Goal: Task Accomplishment & Management: Manage account settings

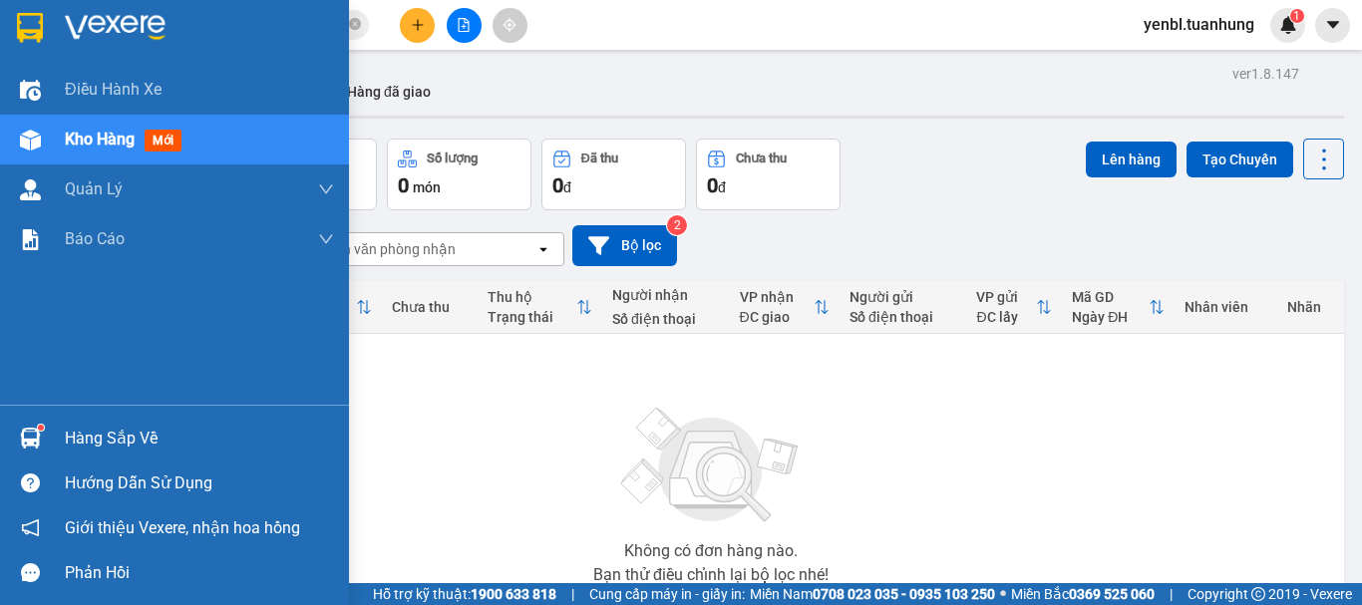
click at [52, 448] on div "Hàng sắp về" at bounding box center [174, 438] width 349 height 45
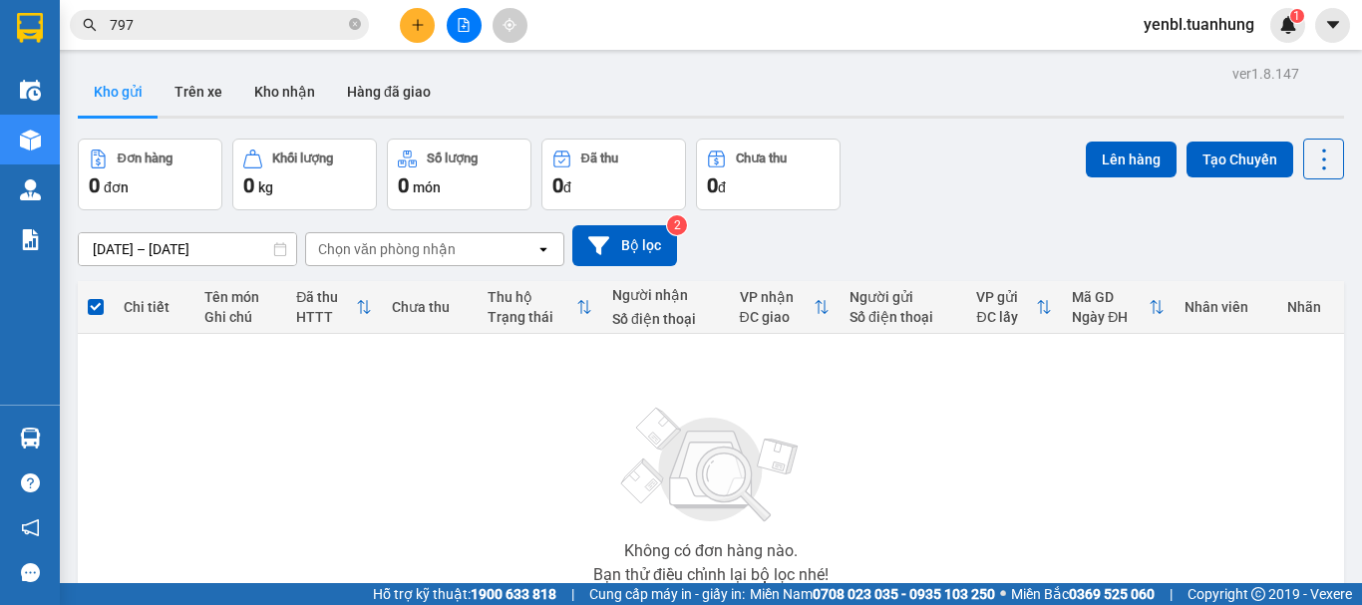
click at [962, 333] on section "Kết quả [PERSON_NAME] ( 1548 ) Bộ lọc Mã ĐH Trạng thái Món hàng Thu hộ Tổng [PE…" at bounding box center [681, 302] width 1362 height 605
click at [265, 87] on button "Kho nhận" at bounding box center [284, 92] width 93 height 48
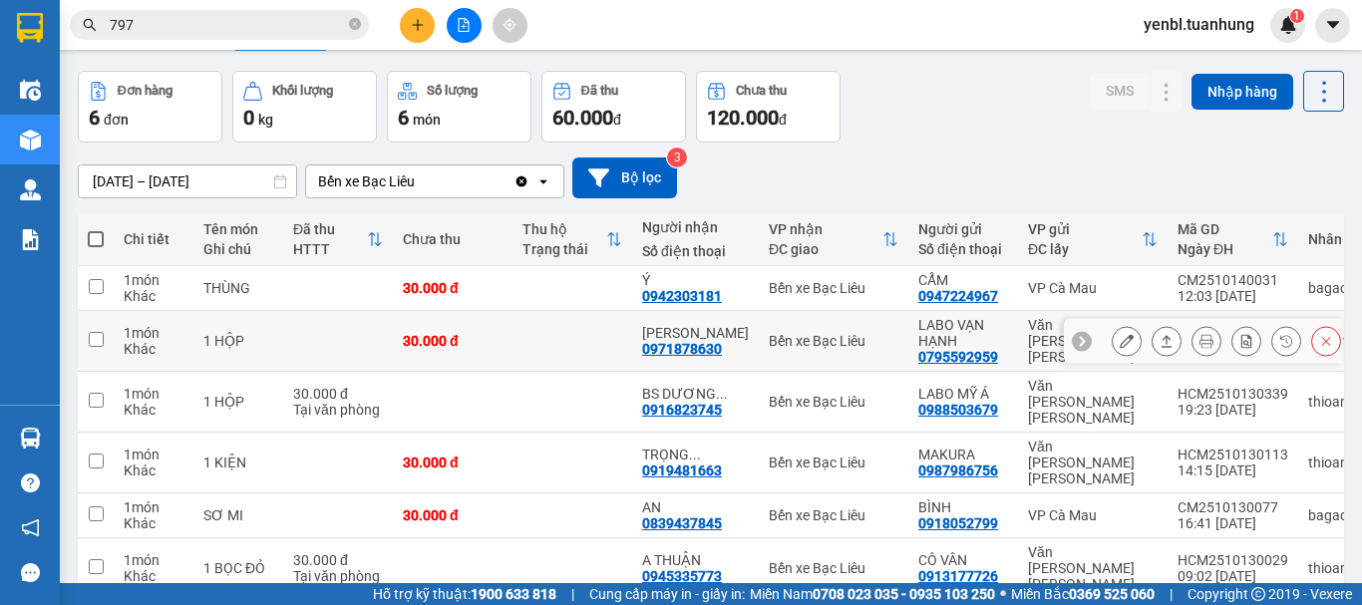
scroll to position [100, 0]
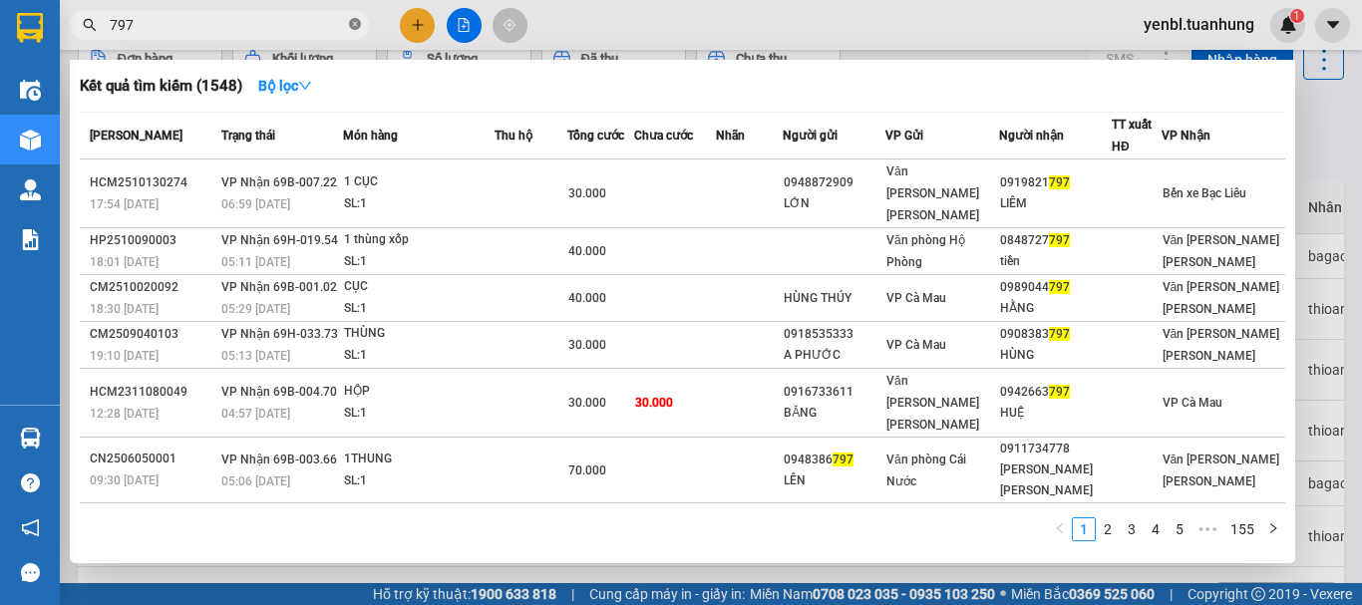
click at [351, 22] on icon "close-circle" at bounding box center [355, 24] width 12 height 12
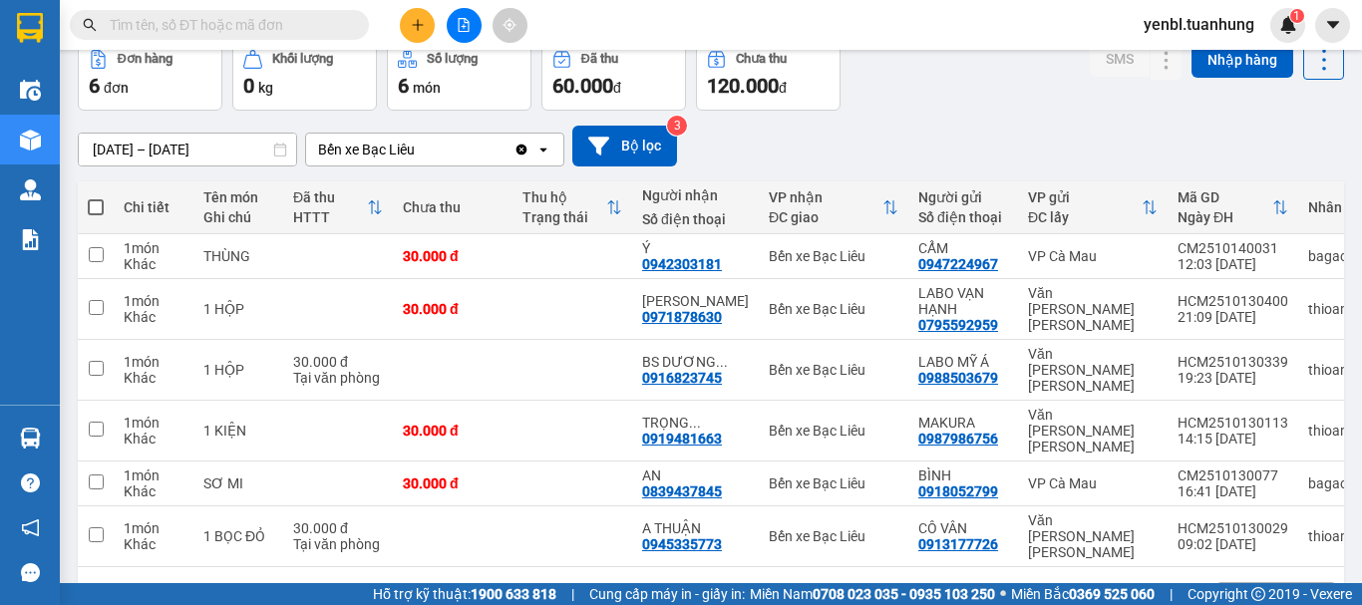
click at [288, 30] on input "text" at bounding box center [227, 25] width 235 height 22
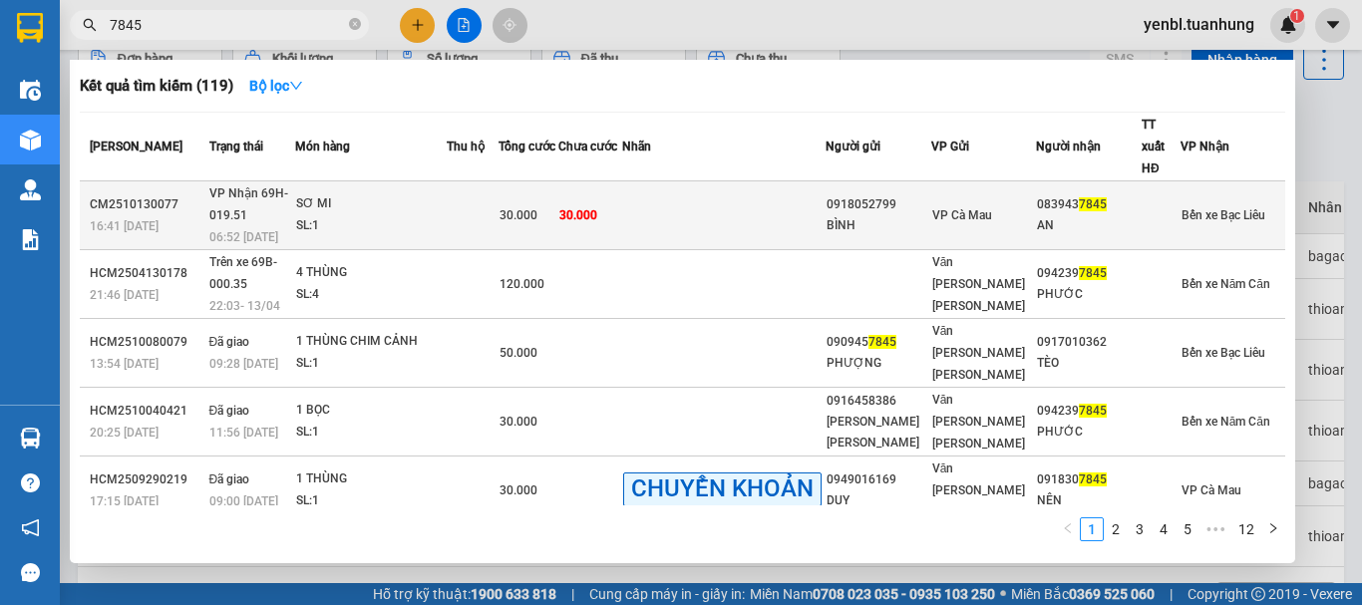
type input "7845"
click at [992, 208] on span "VP Cà Mau" at bounding box center [963, 215] width 60 height 14
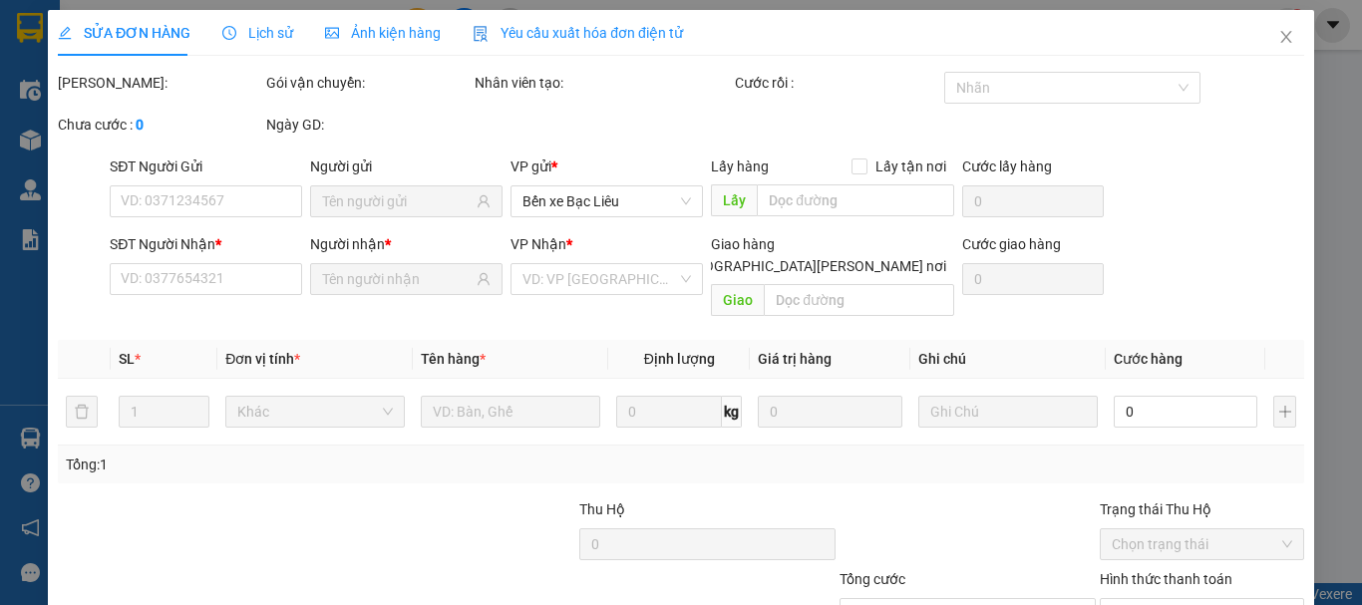
type input "0918052799"
type input "BÌNH"
type input "0839437845"
type input "AN"
type input "30.000"
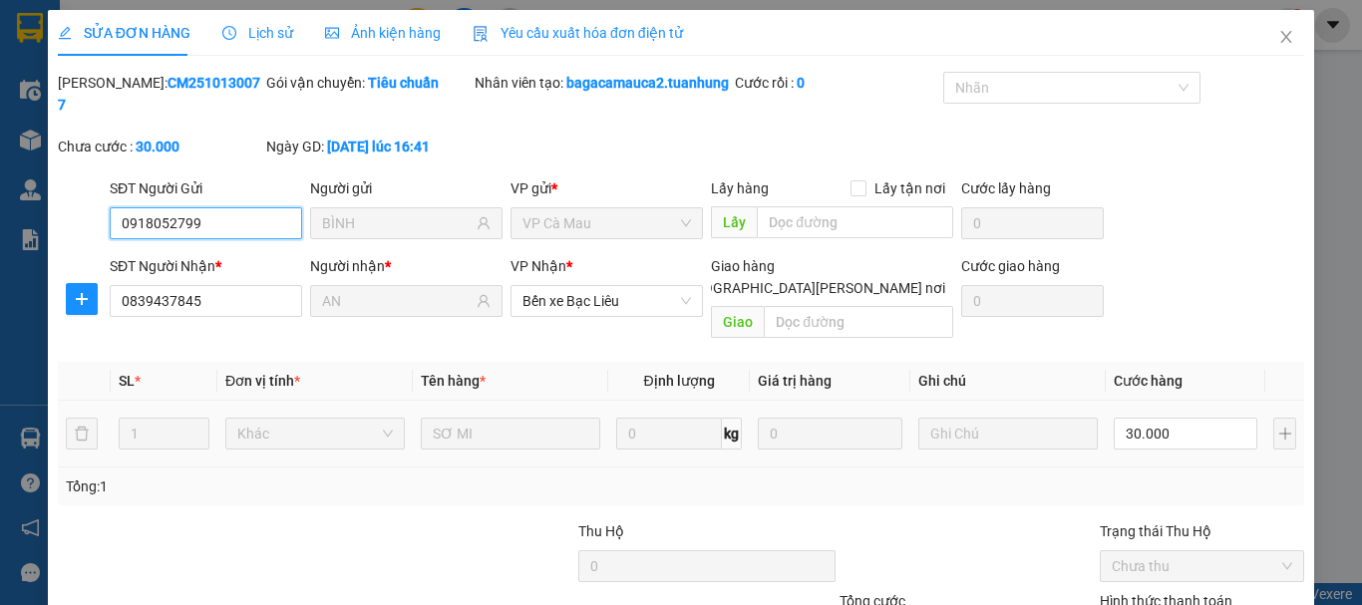
scroll to position [127, 0]
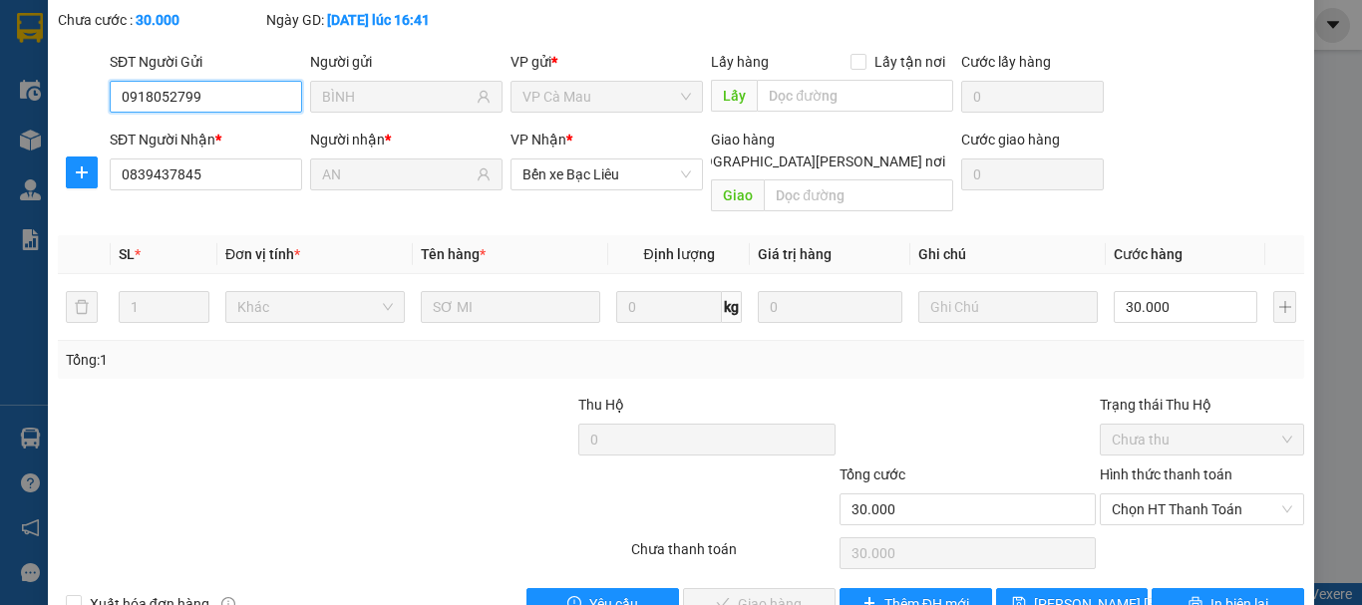
drag, startPoint x: 1144, startPoint y: 493, endPoint x: 1126, endPoint y: 516, distance: 29.1
click at [1144, 495] on span "Chọn HT Thanh Toán" at bounding box center [1202, 510] width 181 height 30
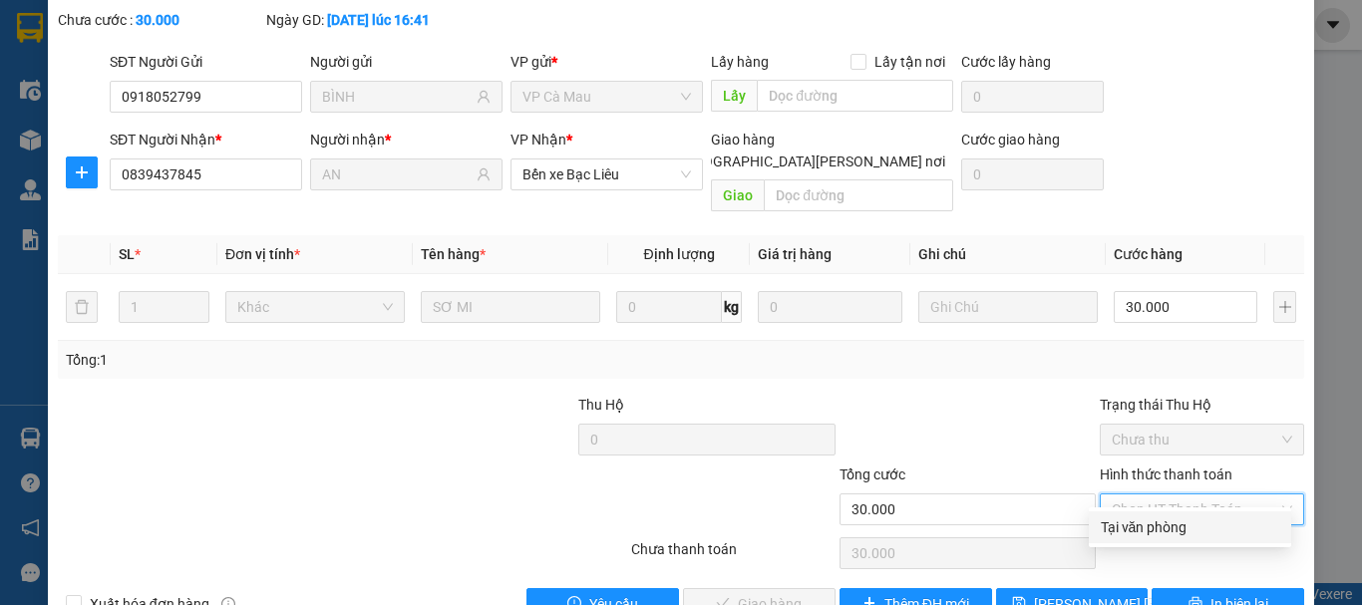
click at [1117, 533] on div "Tại văn phòng" at bounding box center [1190, 528] width 179 height 22
type input "0"
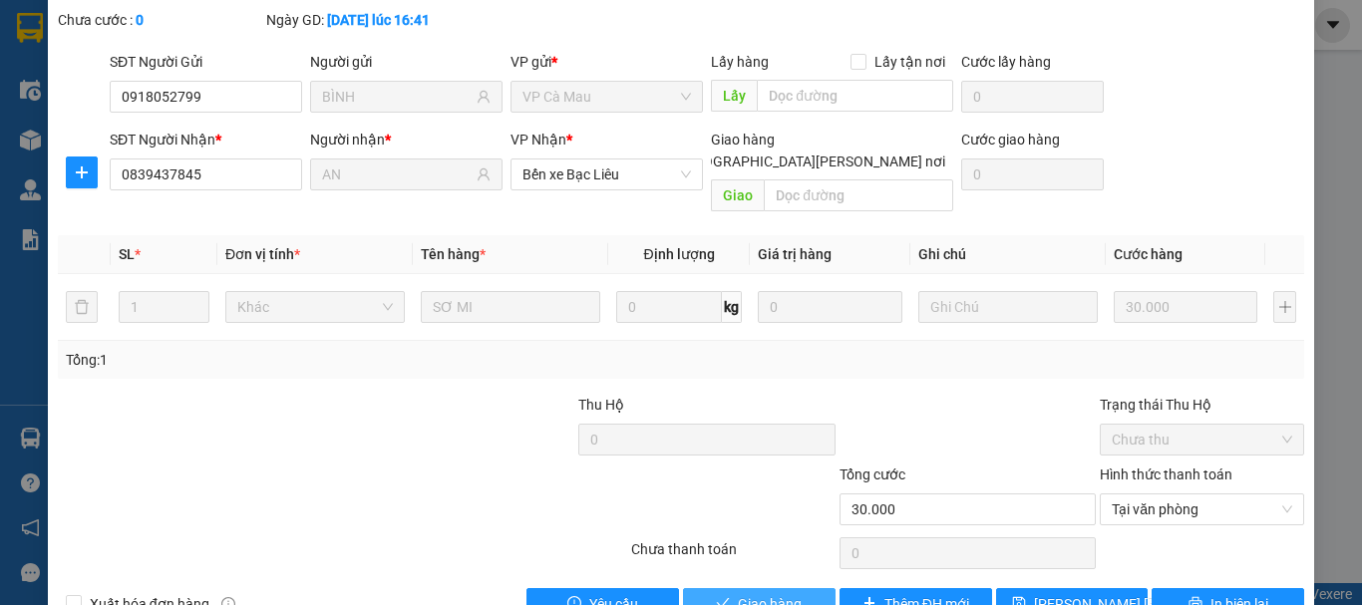
click at [820, 588] on button "Giao hàng" at bounding box center [759, 604] width 153 height 32
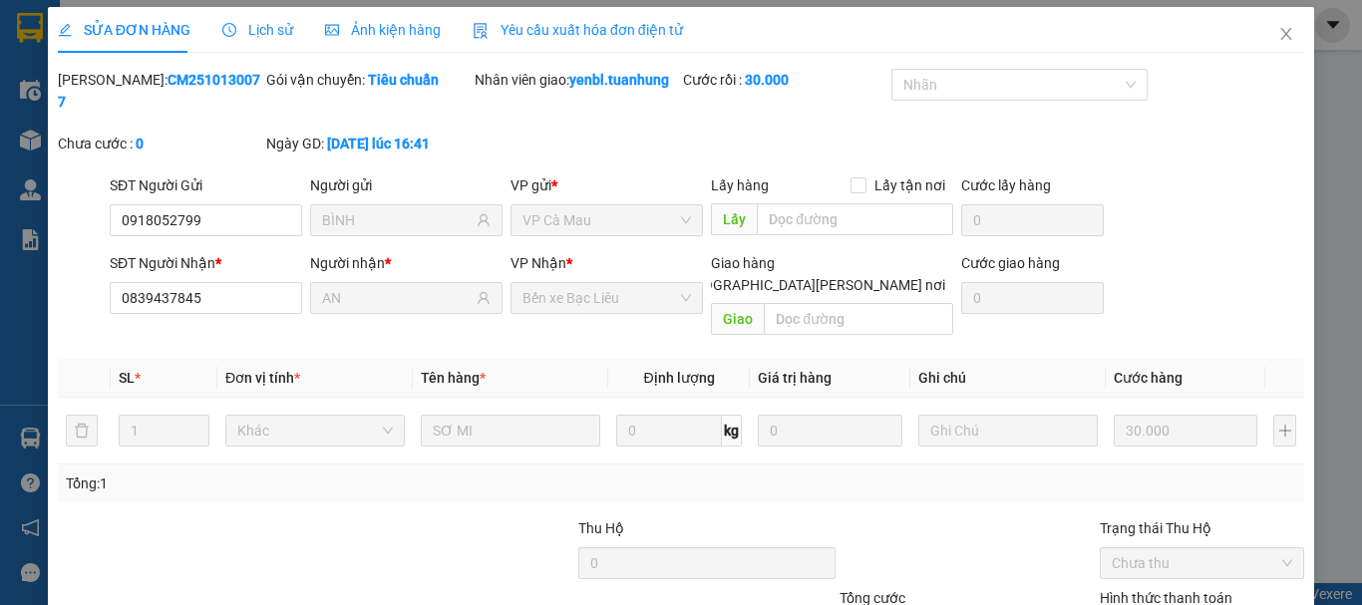
scroll to position [0, 0]
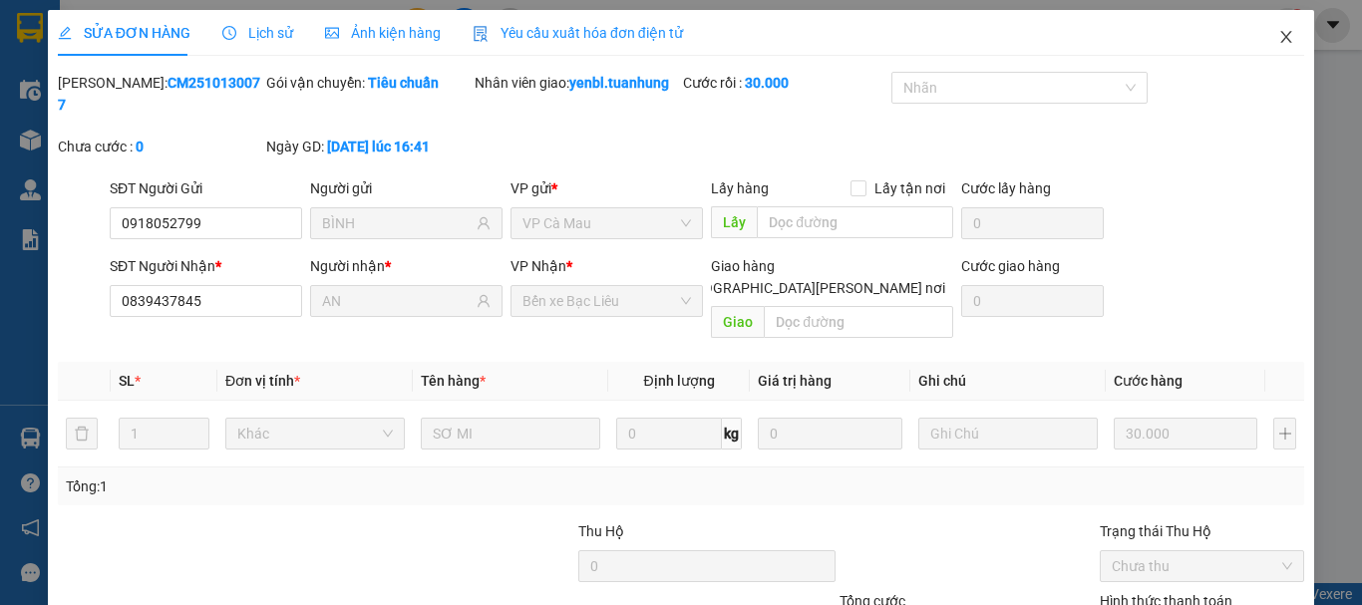
click at [1279, 44] on icon "close" at bounding box center [1287, 37] width 16 height 16
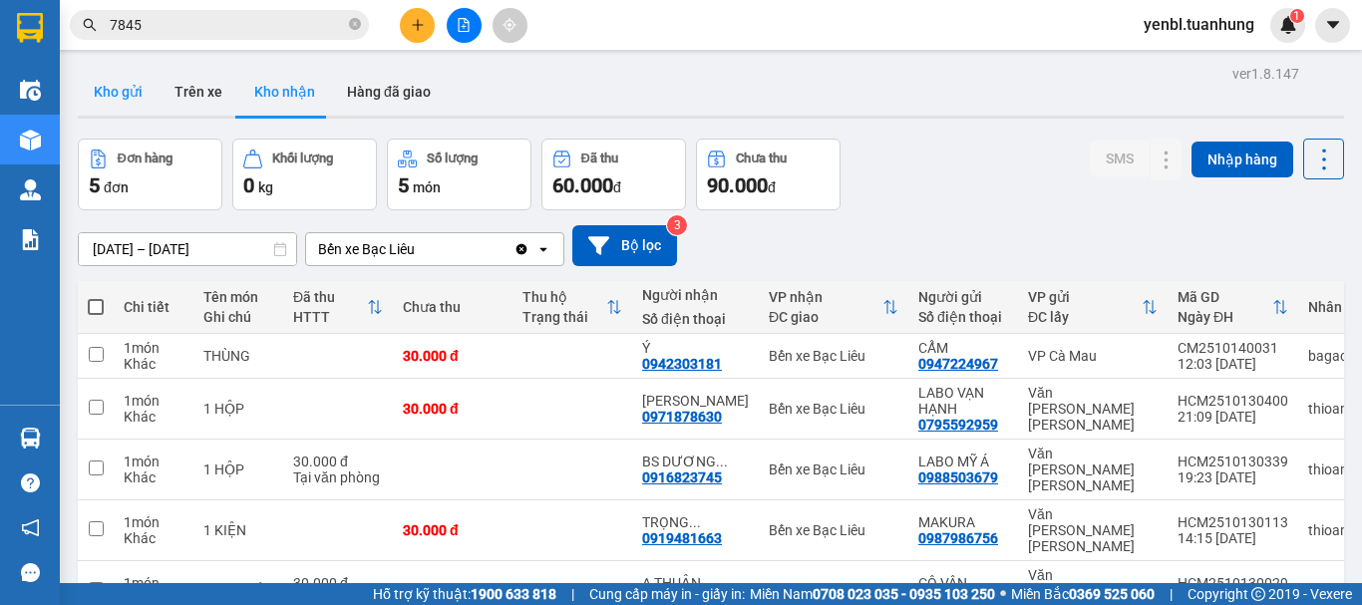
click at [113, 94] on button "Kho gửi" at bounding box center [118, 92] width 81 height 48
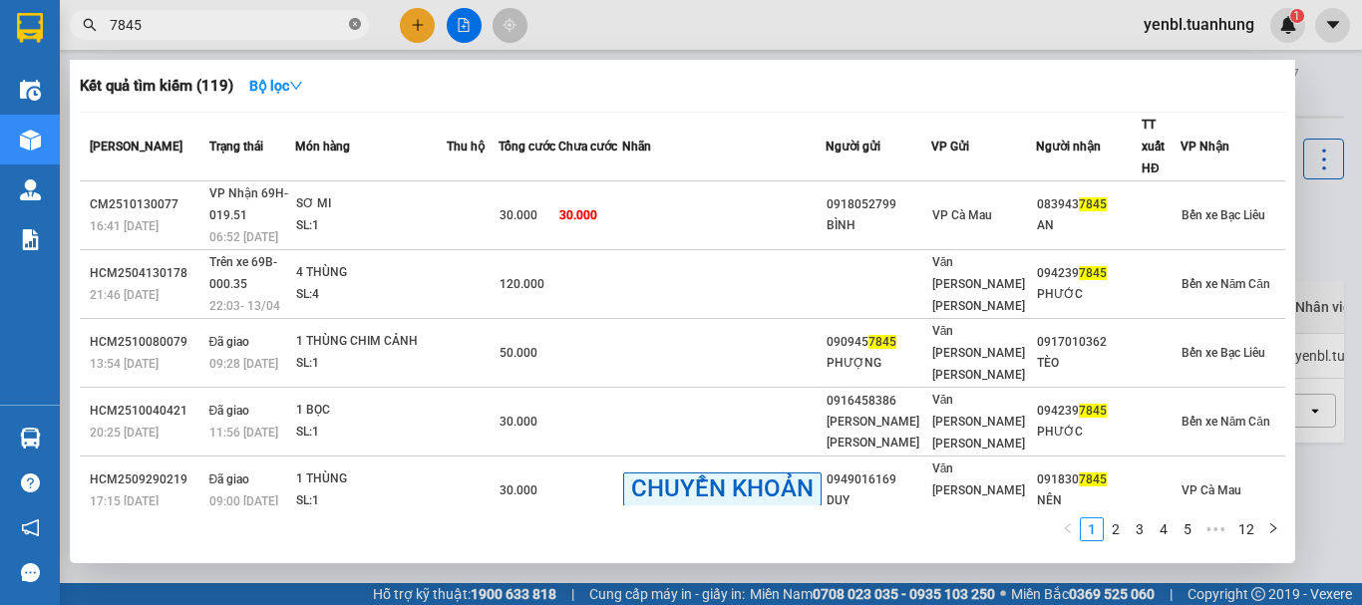
click at [354, 29] on icon "close-circle" at bounding box center [355, 24] width 12 height 12
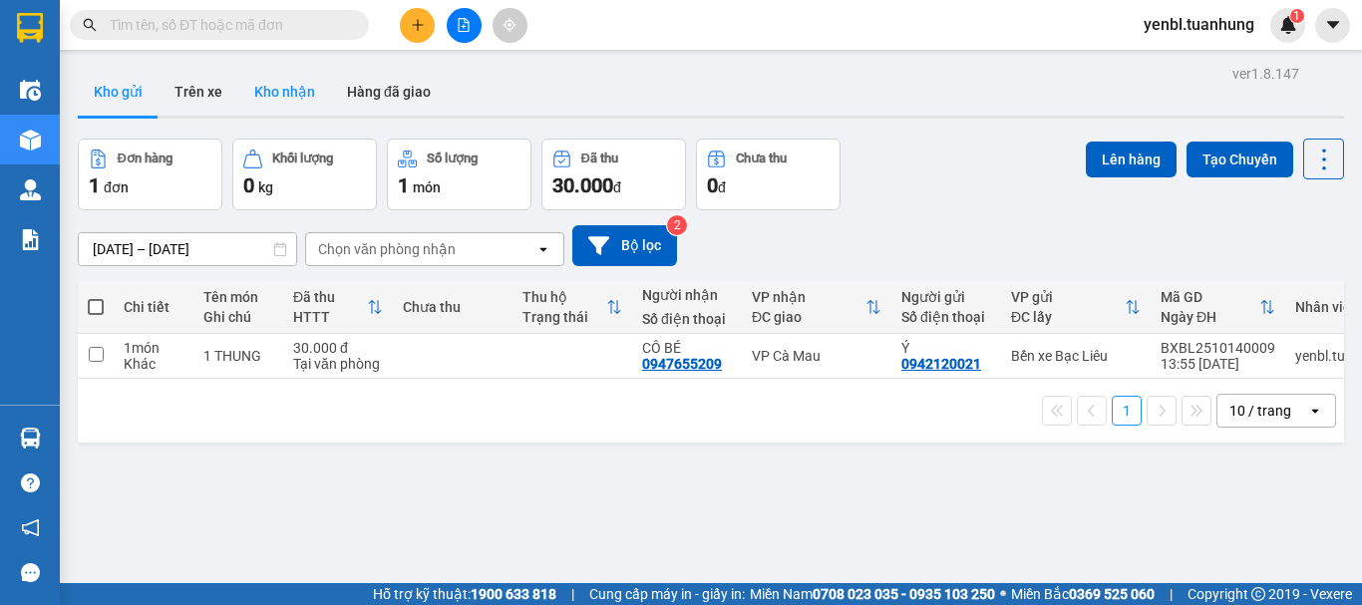
click at [273, 92] on button "Kho nhận" at bounding box center [284, 92] width 93 height 48
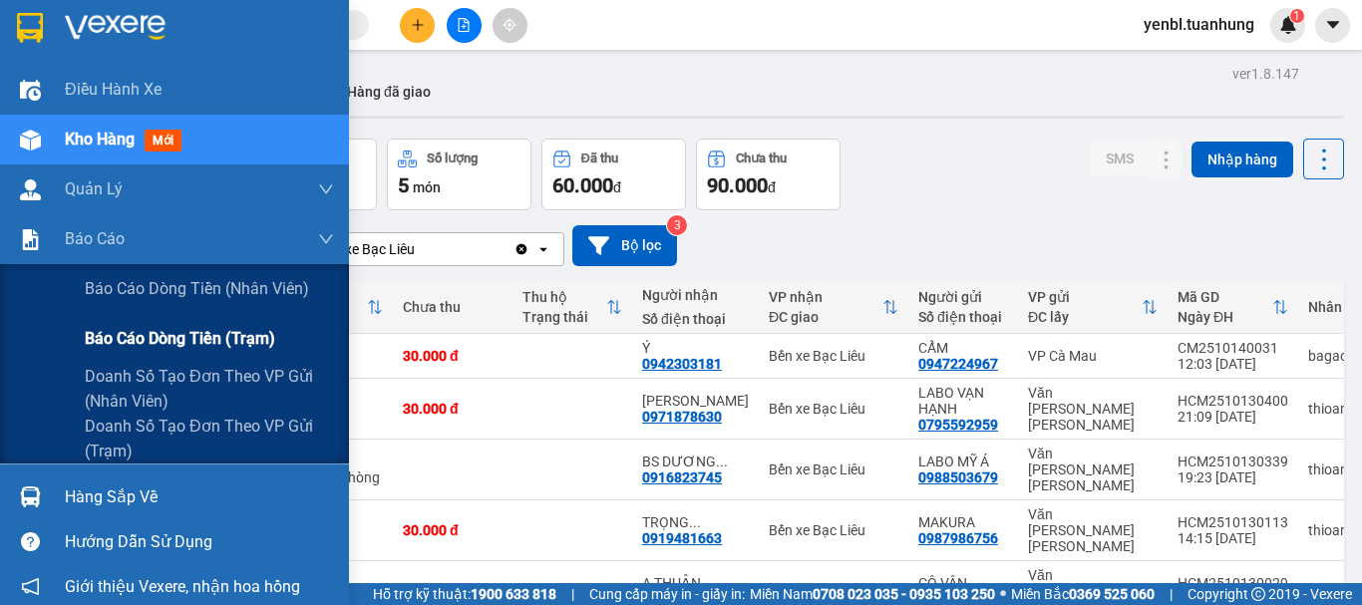
click at [163, 335] on span "Báo cáo dòng tiền (trạm)" at bounding box center [180, 338] width 190 height 25
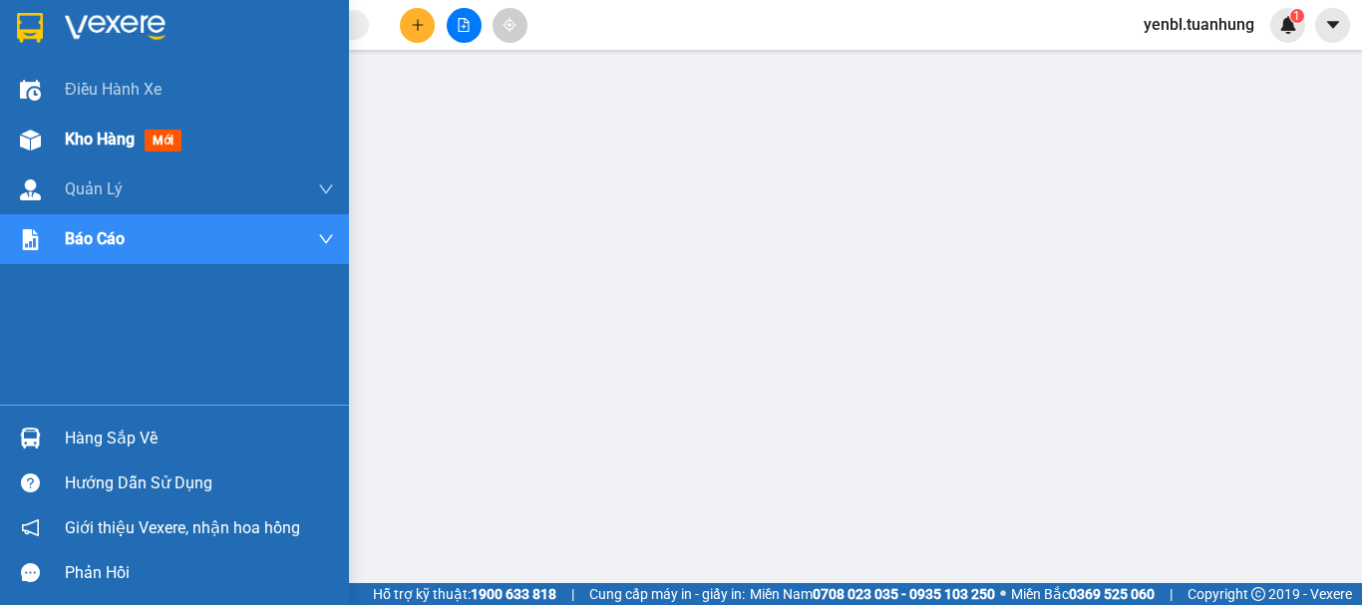
click at [61, 139] on div "Kho hàng mới" at bounding box center [174, 140] width 349 height 50
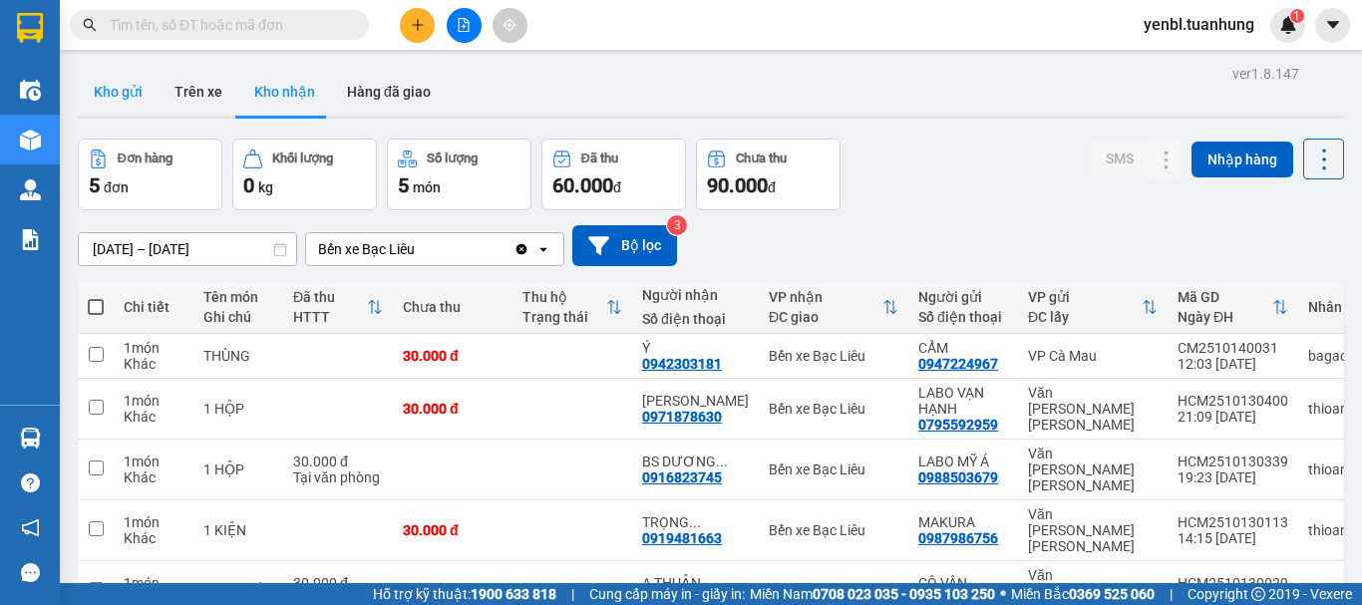
click at [134, 85] on button "Kho gửi" at bounding box center [118, 92] width 81 height 48
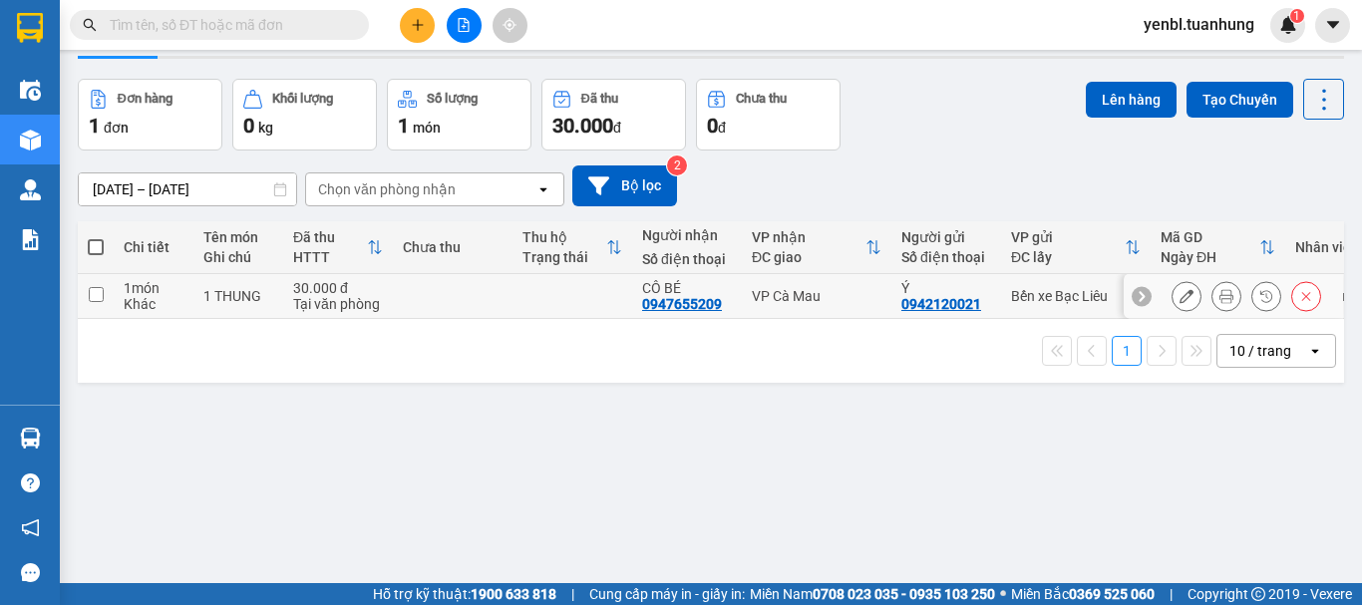
scroll to position [92, 0]
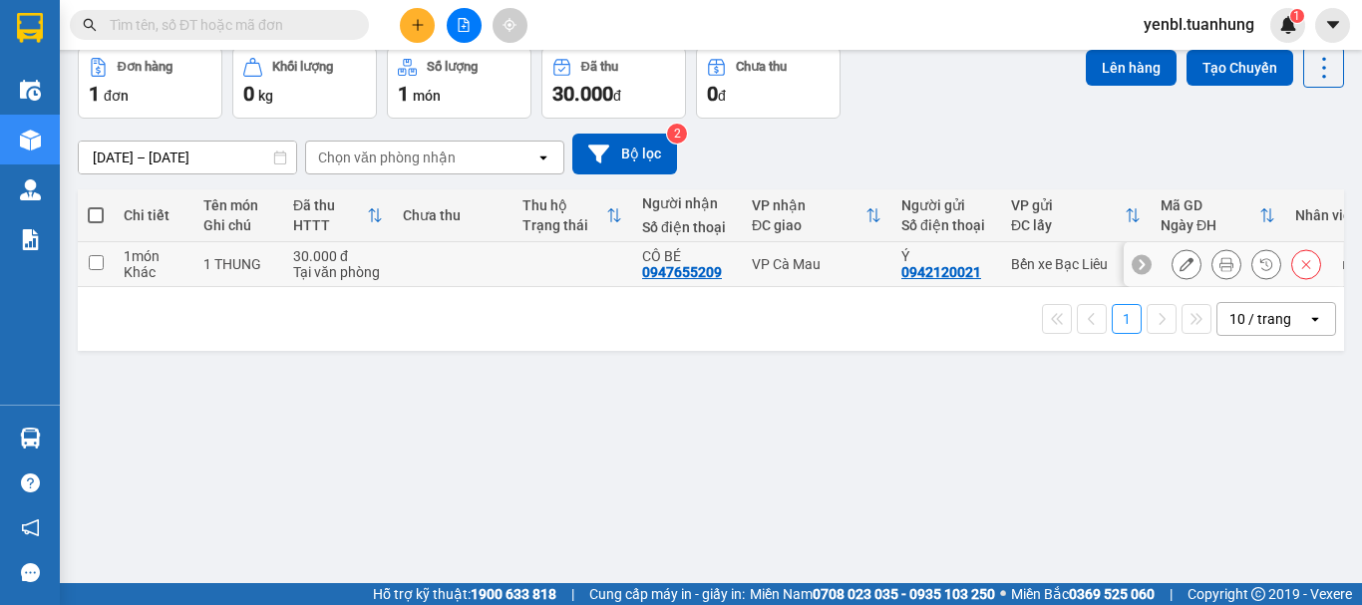
click at [600, 257] on td at bounding box center [573, 264] width 120 height 45
checkbox input "true"
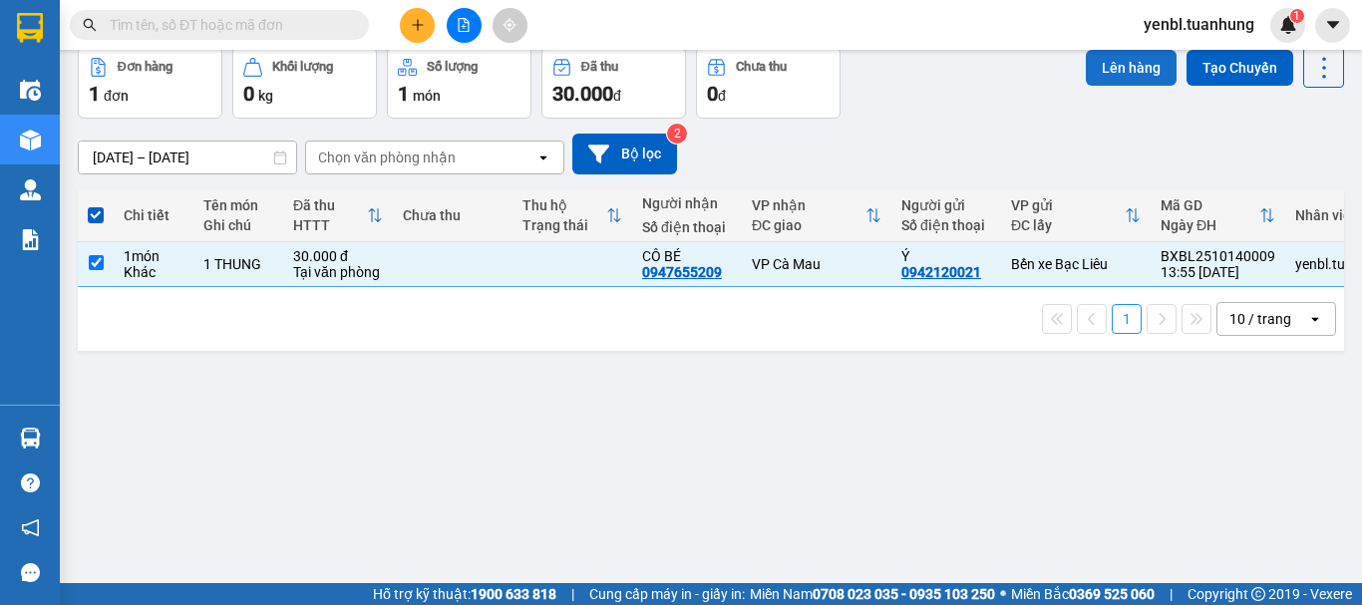
click at [1120, 74] on button "Lên hàng" at bounding box center [1131, 68] width 91 height 36
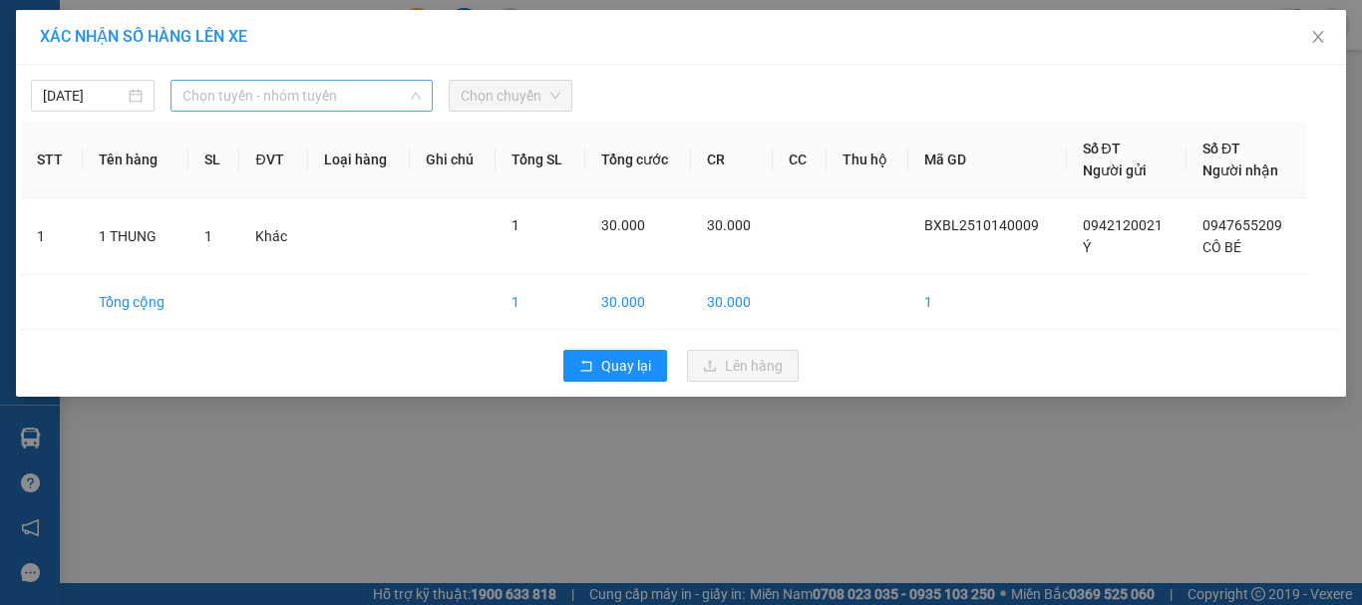
click at [349, 86] on span "Chọn tuyến - nhóm tuyến" at bounding box center [302, 96] width 238 height 30
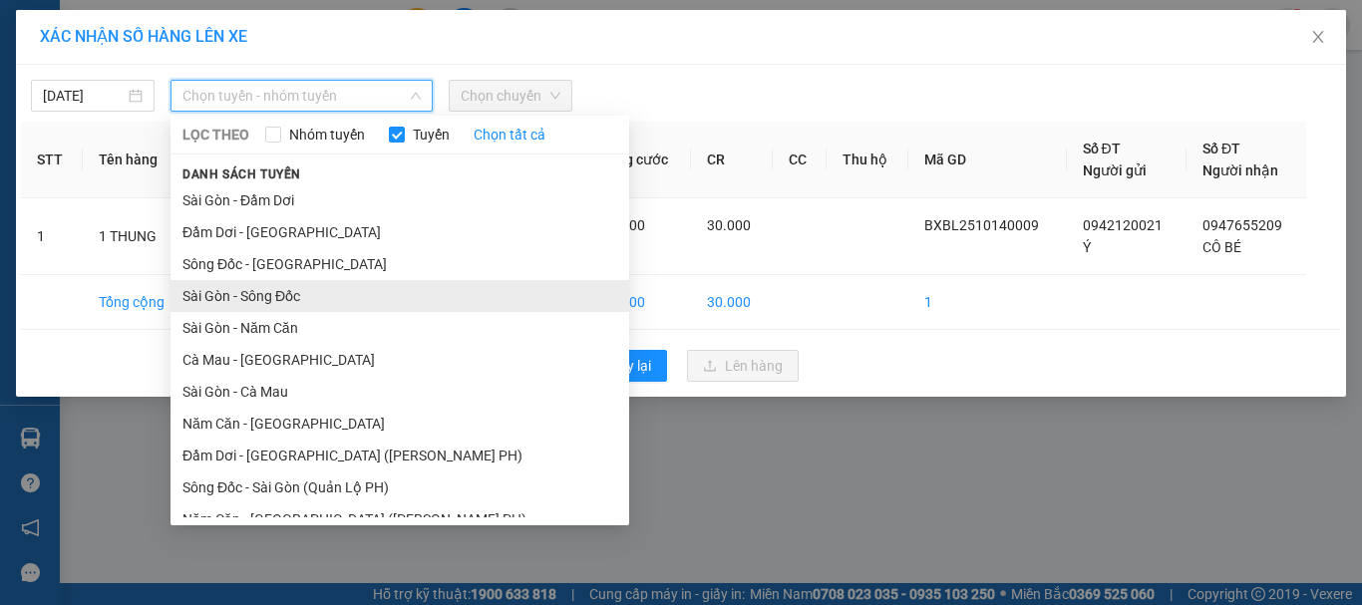
click at [251, 289] on li "Sài Gòn - Sông Đốc" at bounding box center [400, 296] width 459 height 32
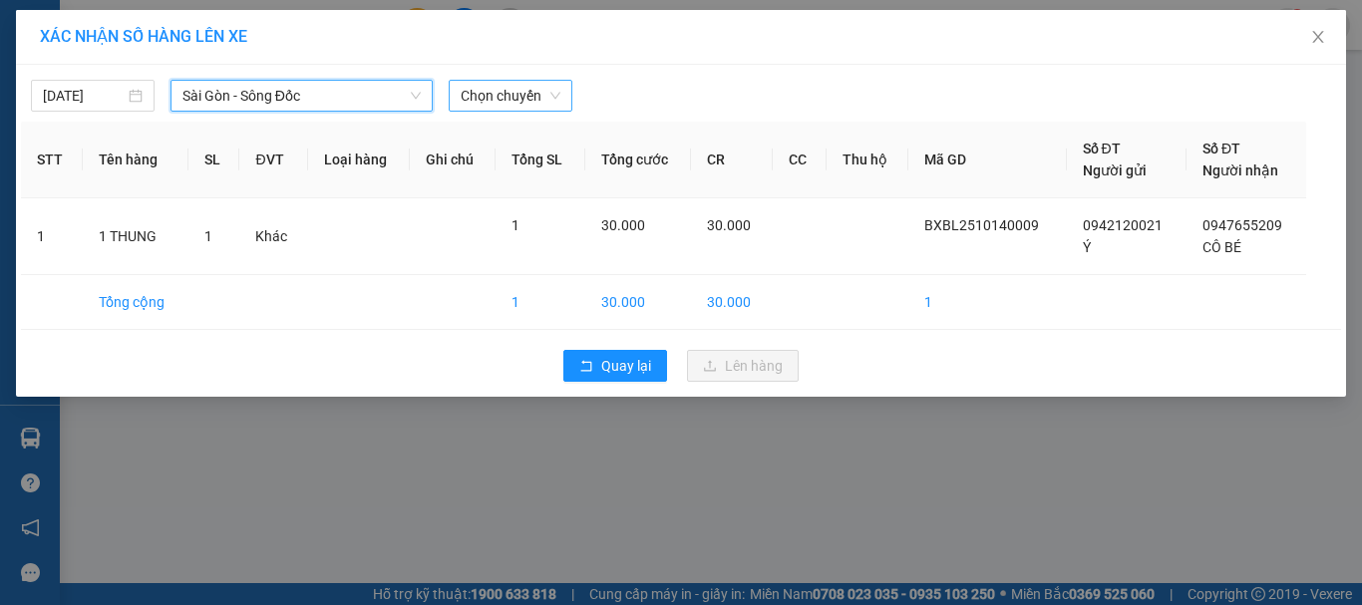
click at [547, 93] on span "Chọn chuyến" at bounding box center [511, 96] width 100 height 30
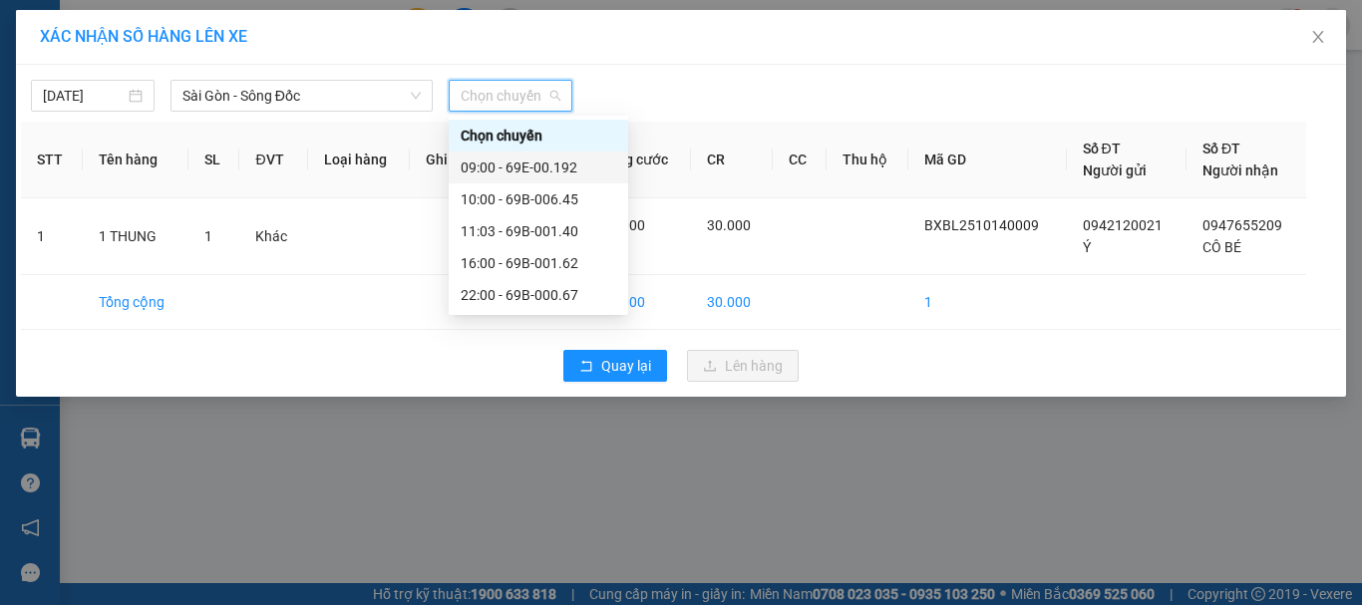
click at [572, 167] on div "09:00 - 69E-00.192" at bounding box center [539, 168] width 156 height 22
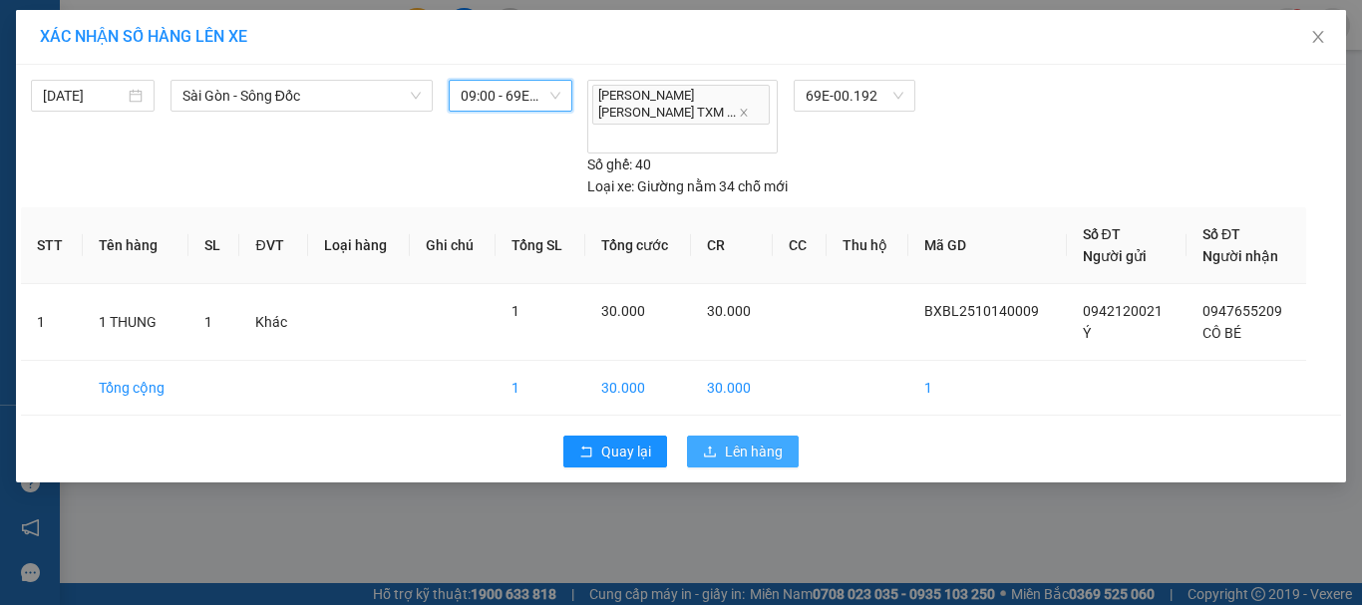
drag, startPoint x: 722, startPoint y: 410, endPoint x: 729, endPoint y: 418, distance: 10.6
click at [722, 436] on button "Lên hàng" at bounding box center [743, 452] width 112 height 32
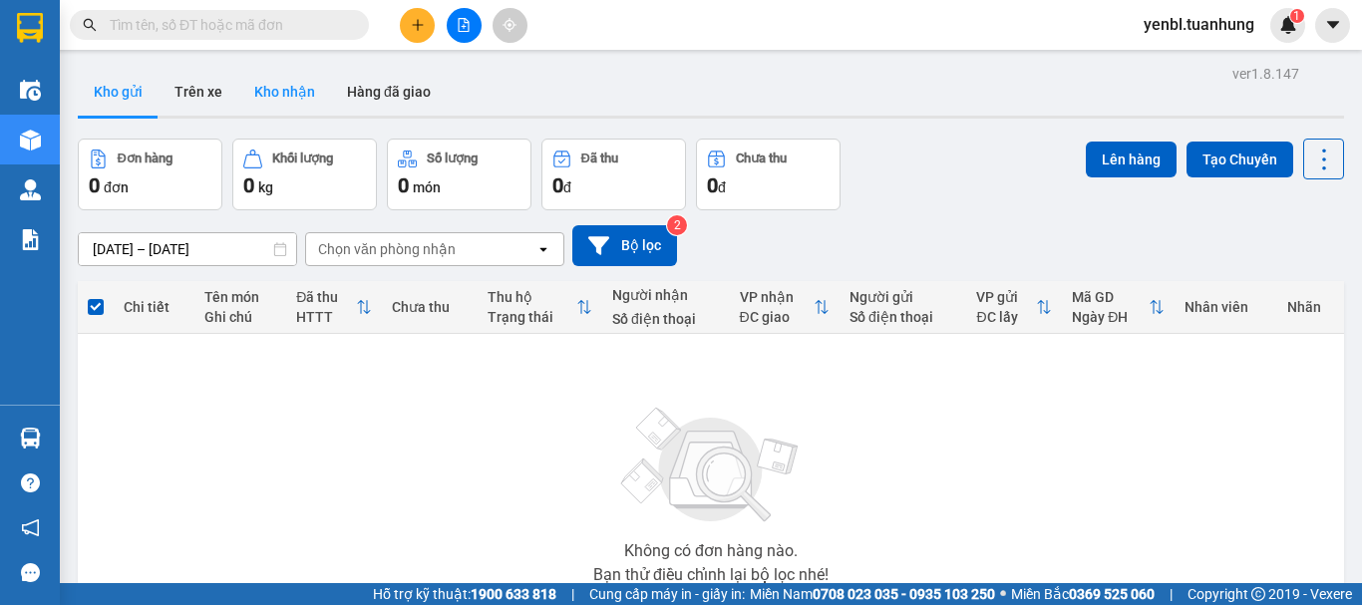
click at [316, 84] on button "Kho nhận" at bounding box center [284, 92] width 93 height 48
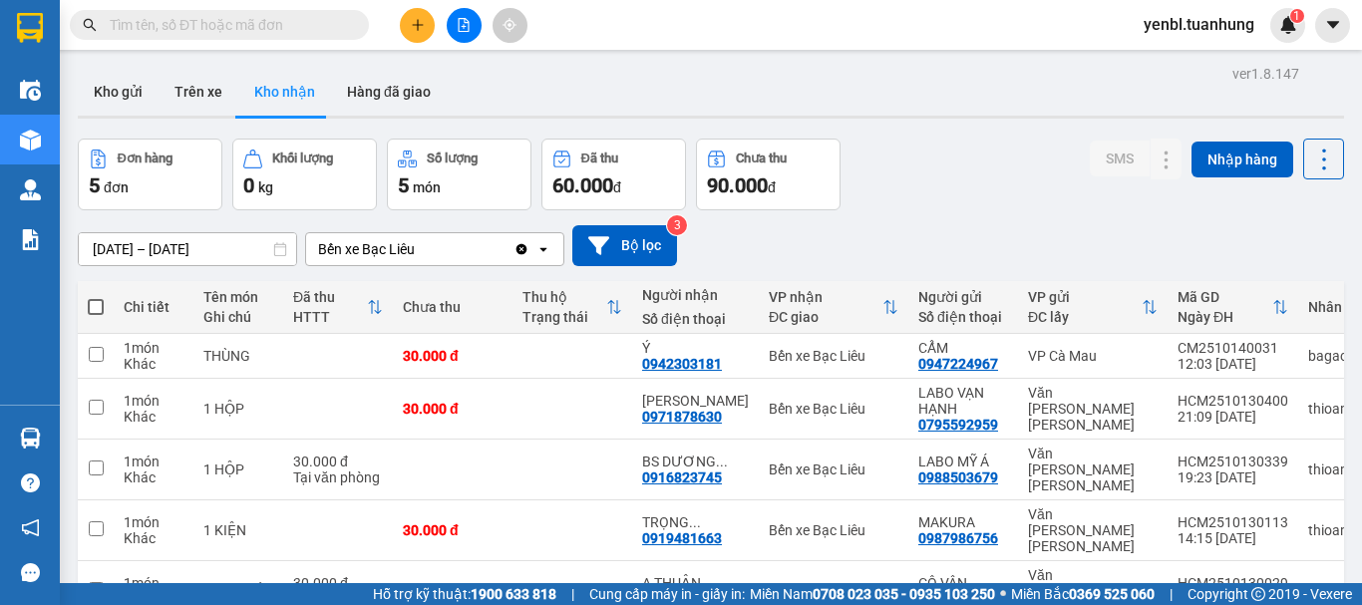
scroll to position [92, 0]
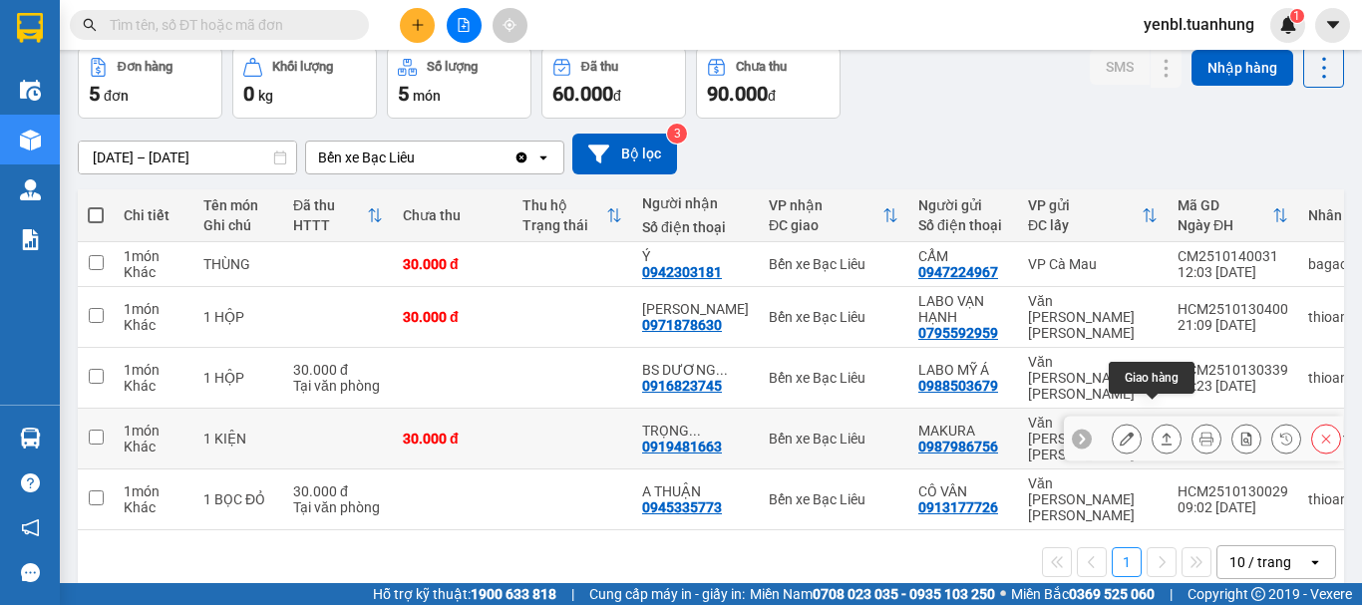
click at [1160, 432] on icon at bounding box center [1167, 439] width 14 height 14
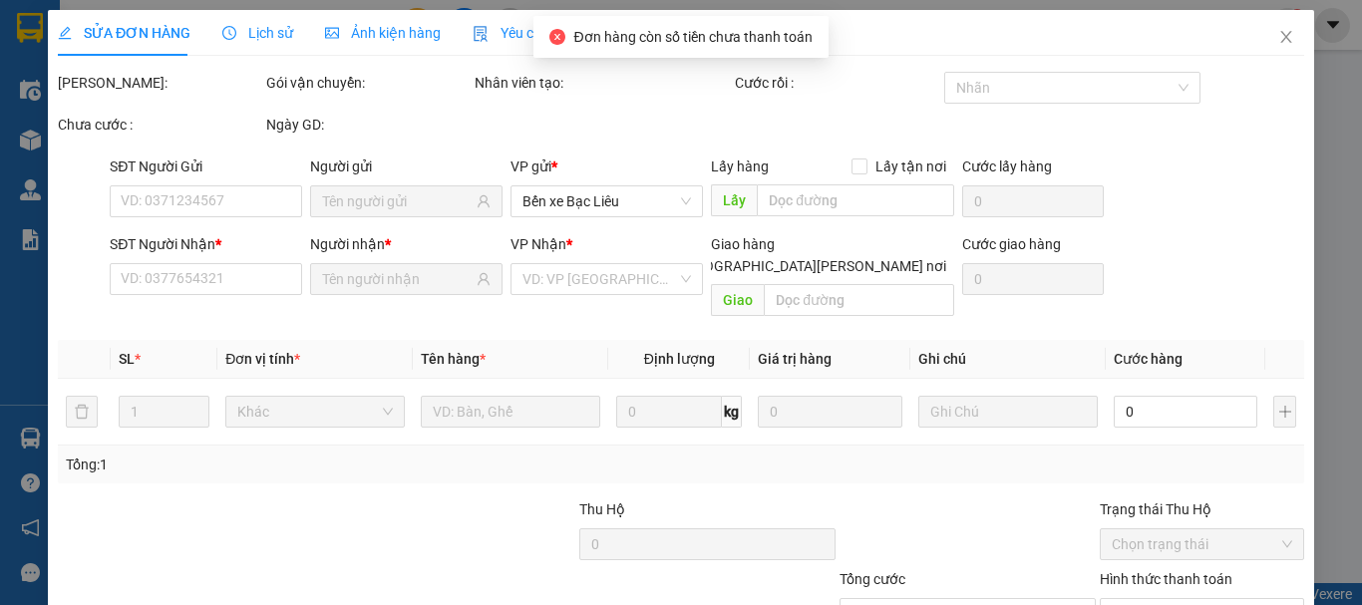
type input "0987986756"
type input "MAKURA"
type input "0919481663"
type input "[PERSON_NAME]"
type input "30.000"
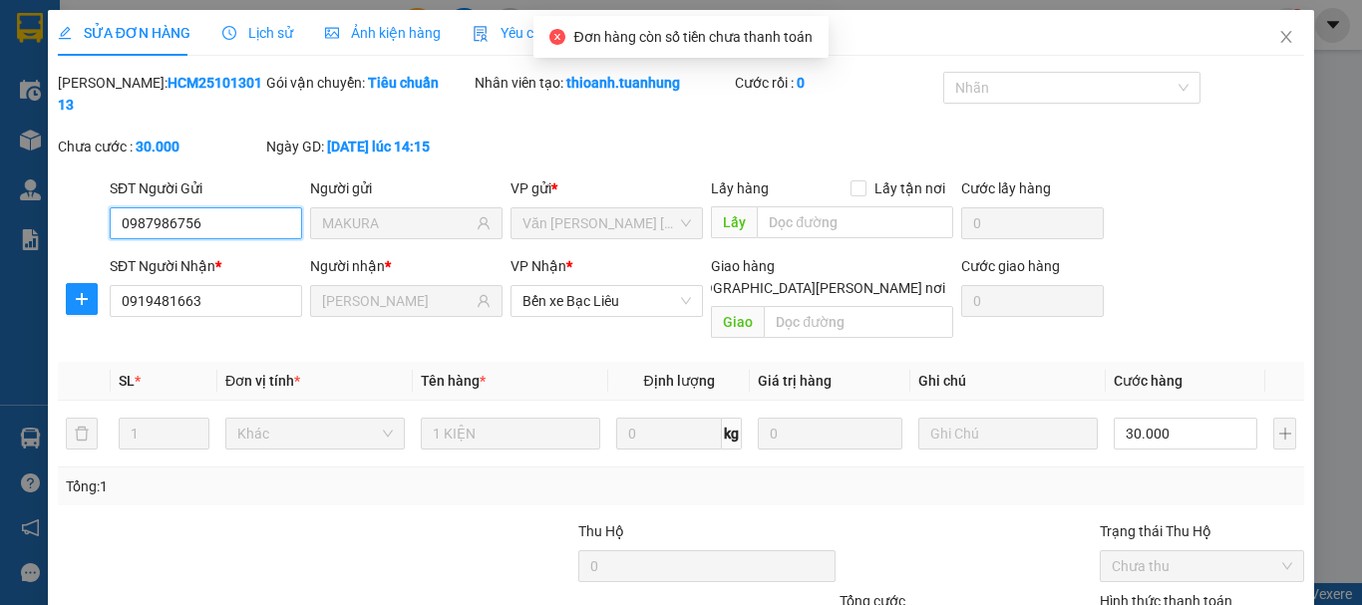
scroll to position [137, 0]
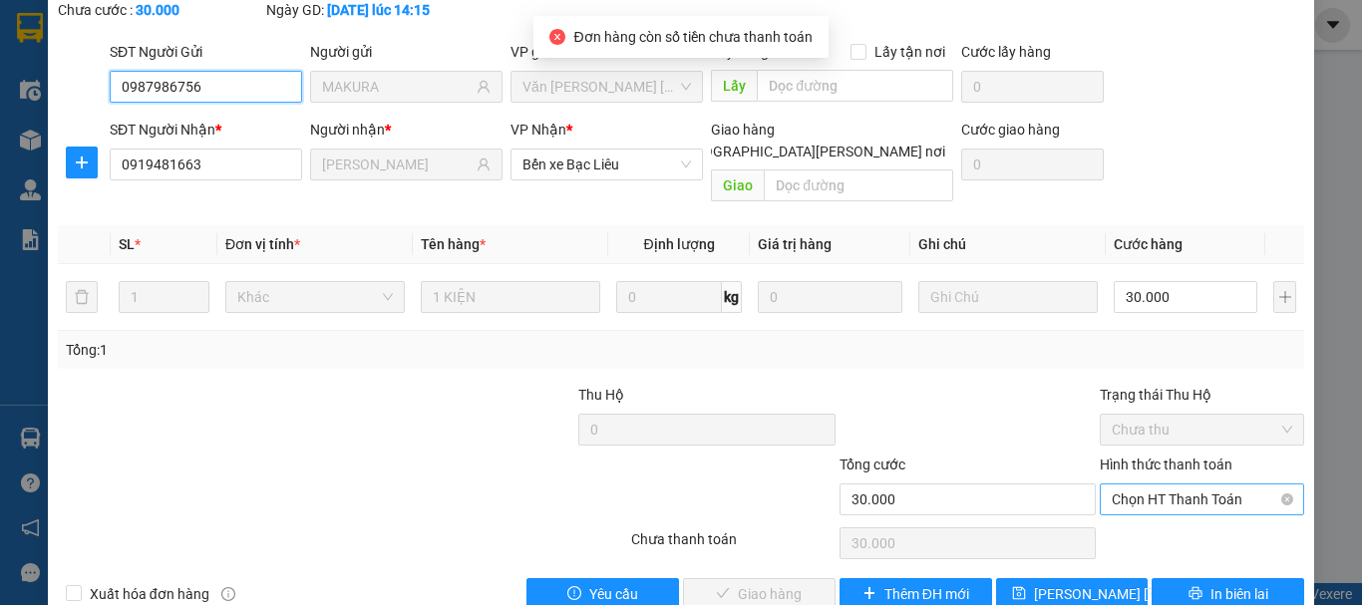
click at [1157, 485] on span "Chọn HT Thanh Toán" at bounding box center [1202, 500] width 181 height 30
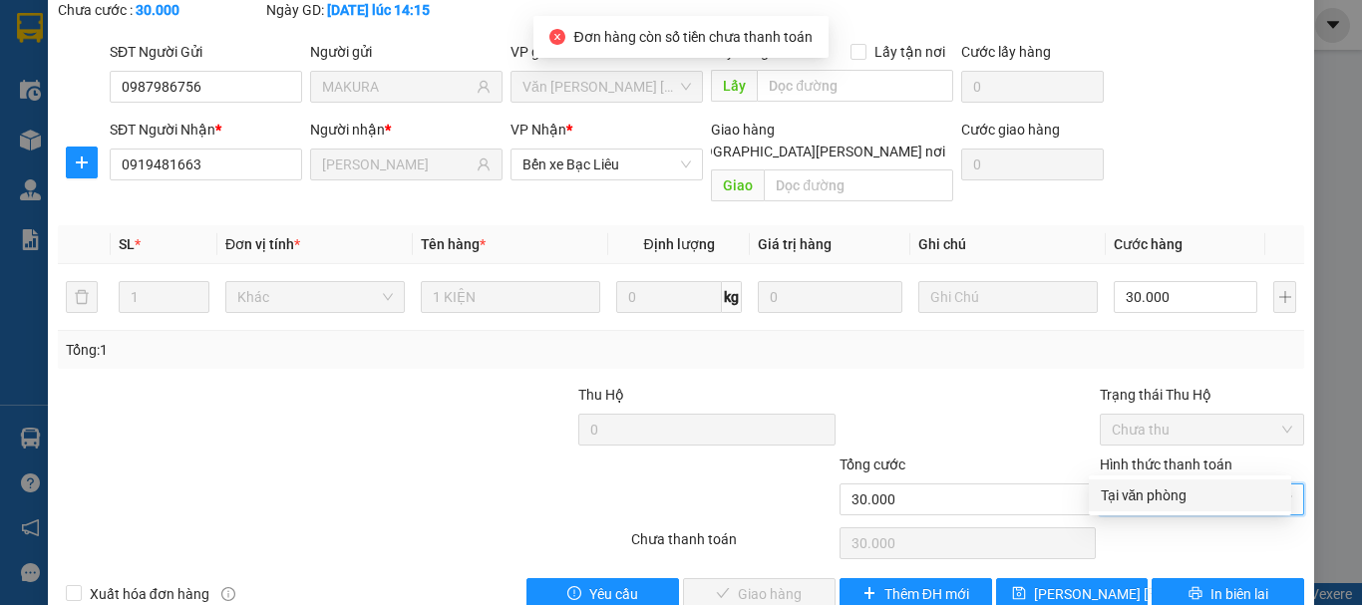
click at [1153, 494] on div "Tại văn phòng" at bounding box center [1190, 496] width 179 height 22
type input "0"
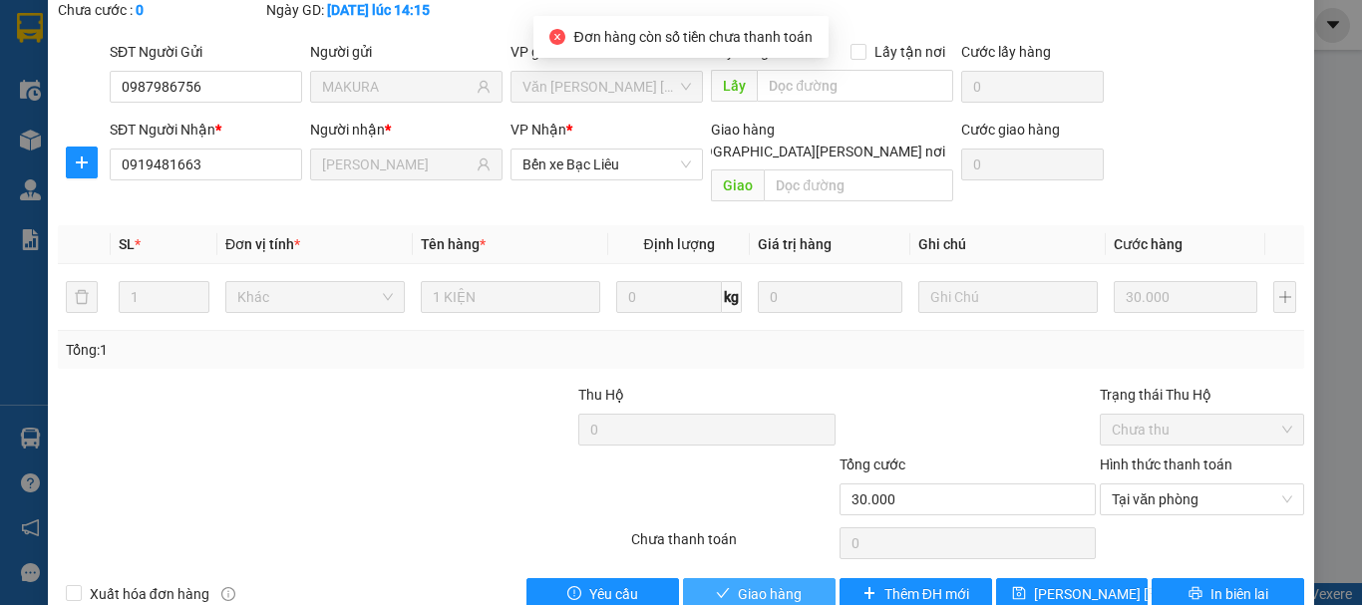
click at [688, 578] on button "Giao hàng" at bounding box center [759, 594] width 153 height 32
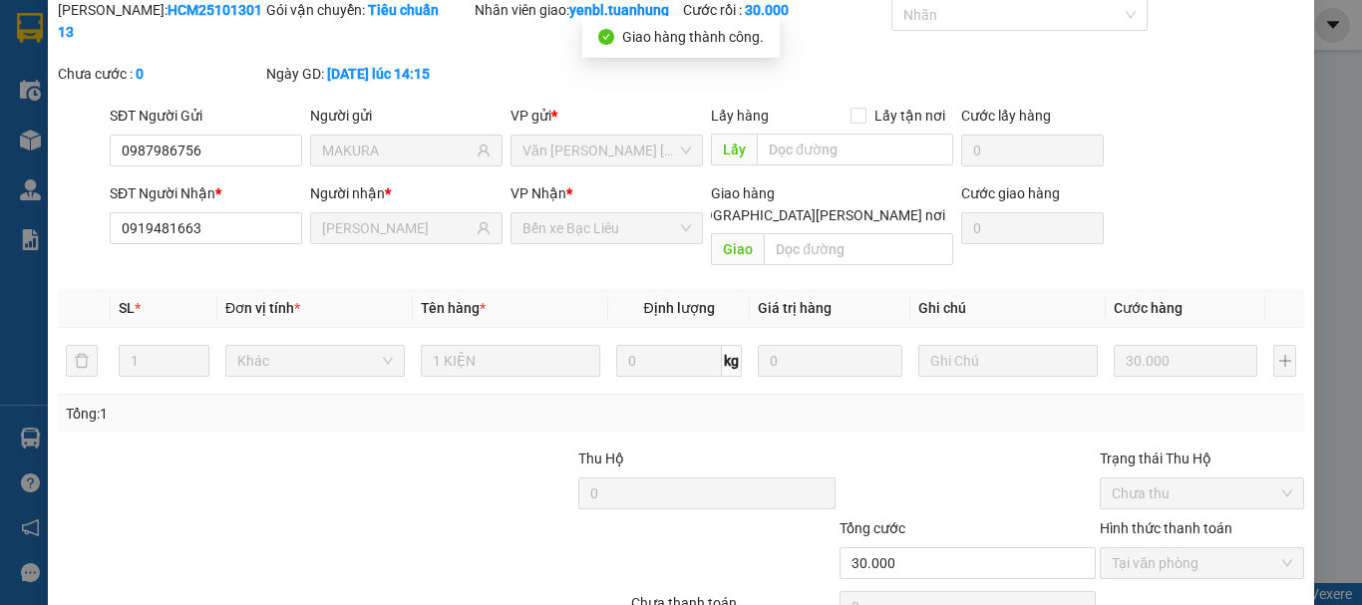
scroll to position [0, 0]
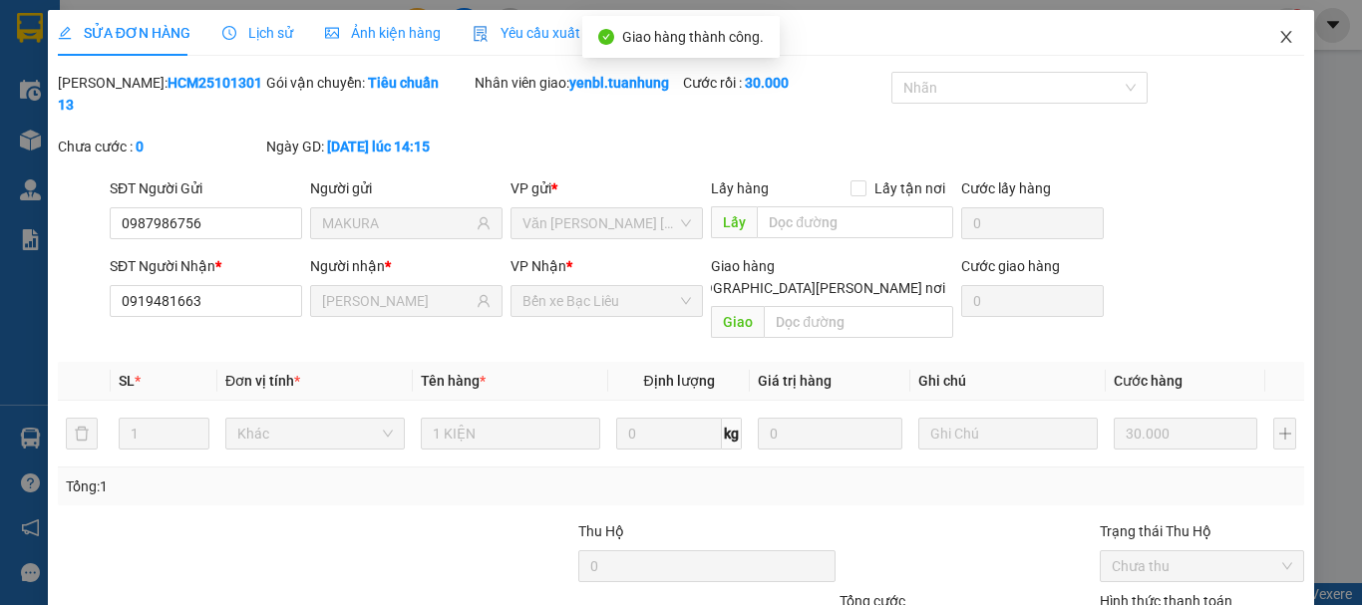
click at [1267, 47] on span "Close" at bounding box center [1287, 38] width 56 height 56
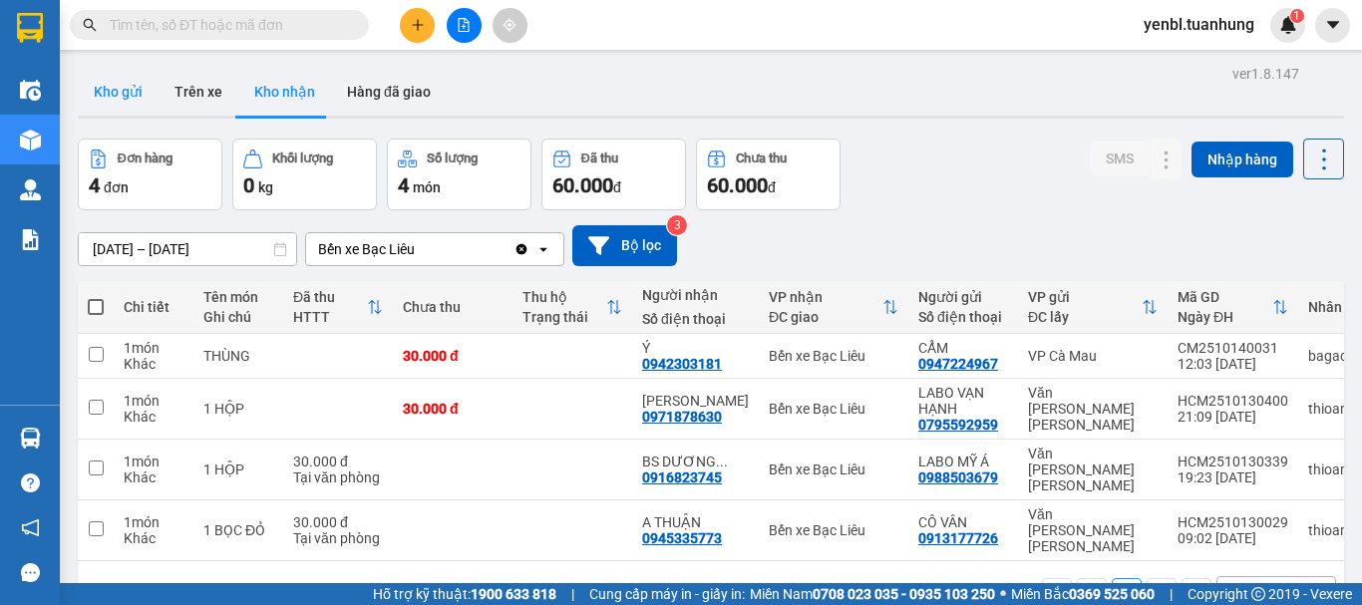
click at [126, 94] on button "Kho gửi" at bounding box center [118, 92] width 81 height 48
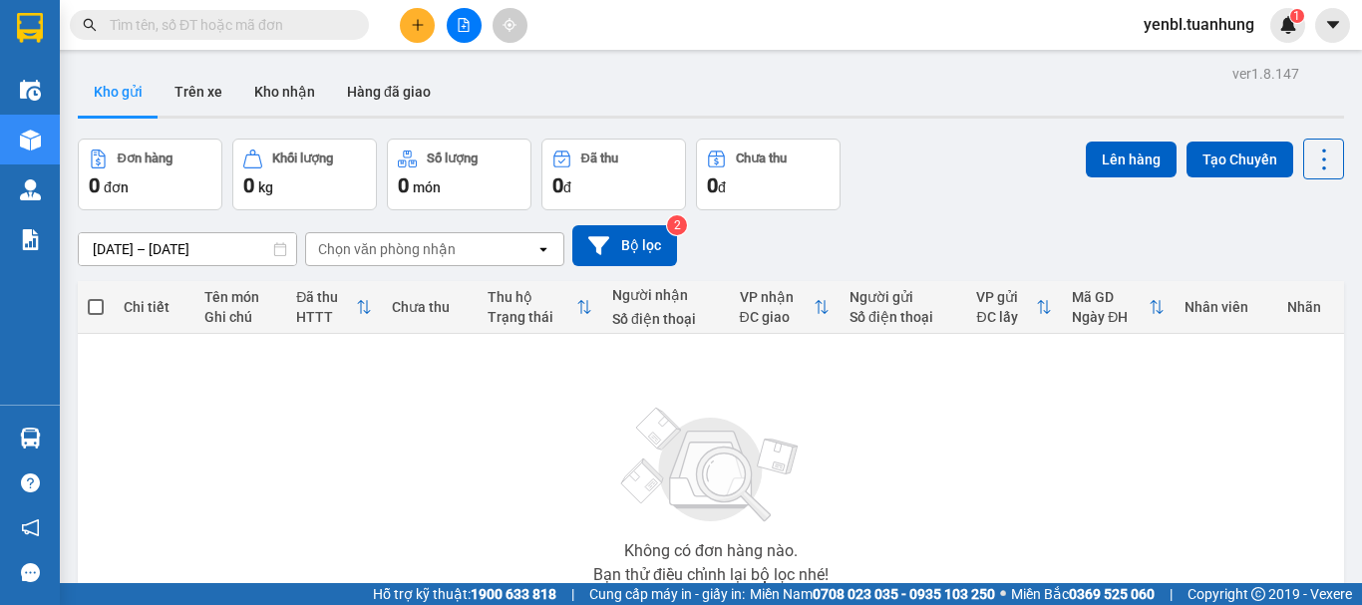
click at [283, 31] on input "text" at bounding box center [227, 25] width 235 height 22
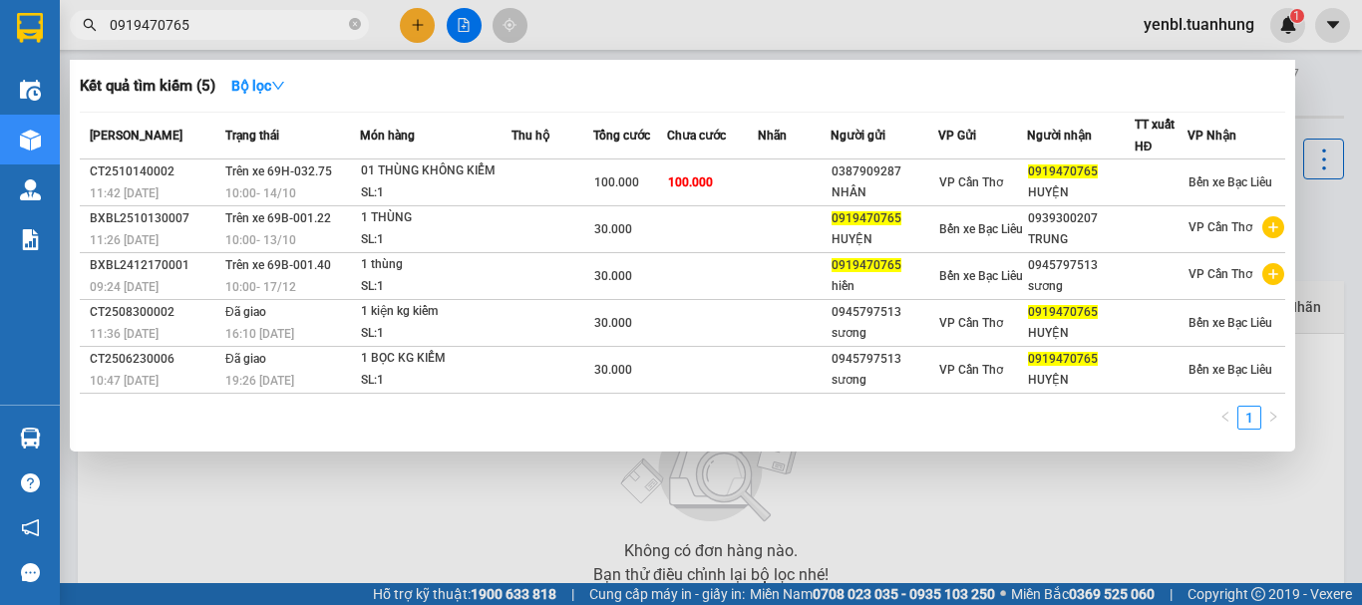
type input "0919470765"
click at [1318, 93] on div at bounding box center [681, 302] width 1362 height 605
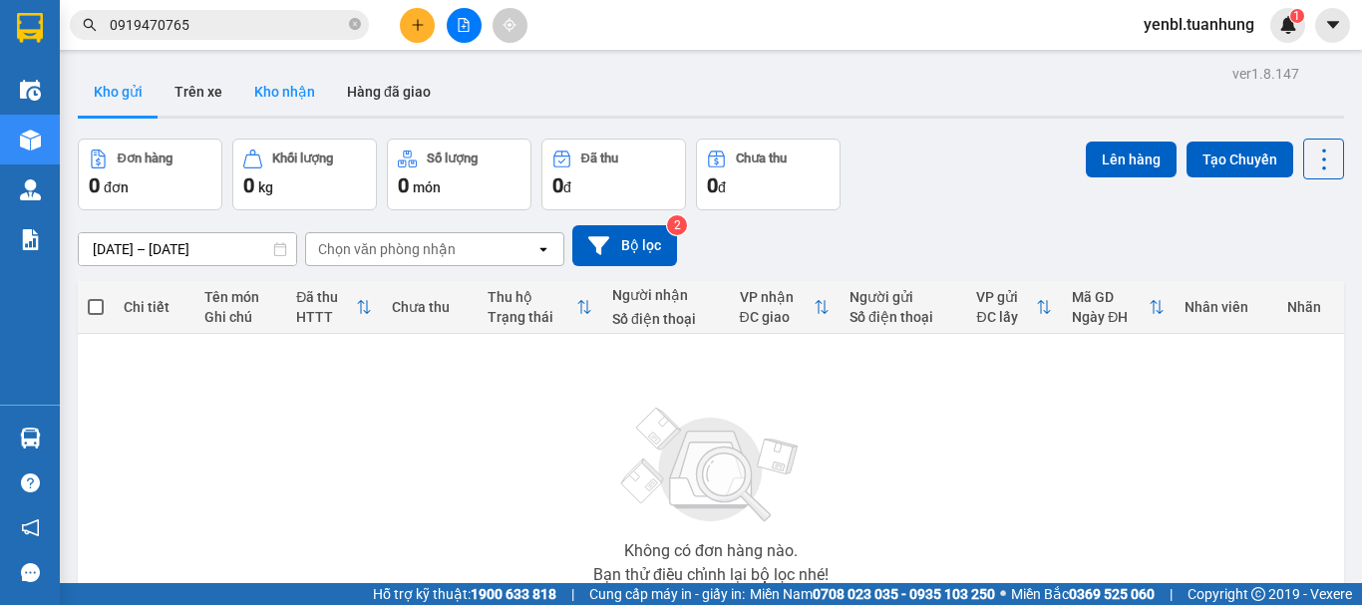
click at [267, 94] on button "Kho nhận" at bounding box center [284, 92] width 93 height 48
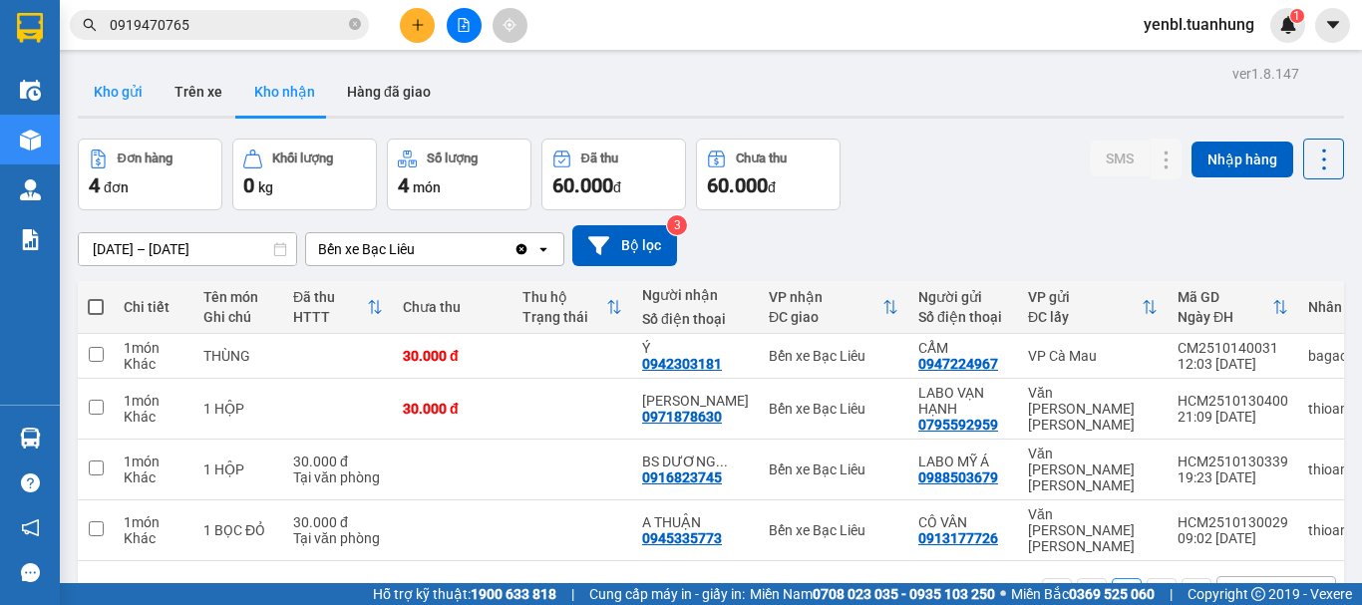
click at [128, 94] on button "Kho gửi" at bounding box center [118, 92] width 81 height 48
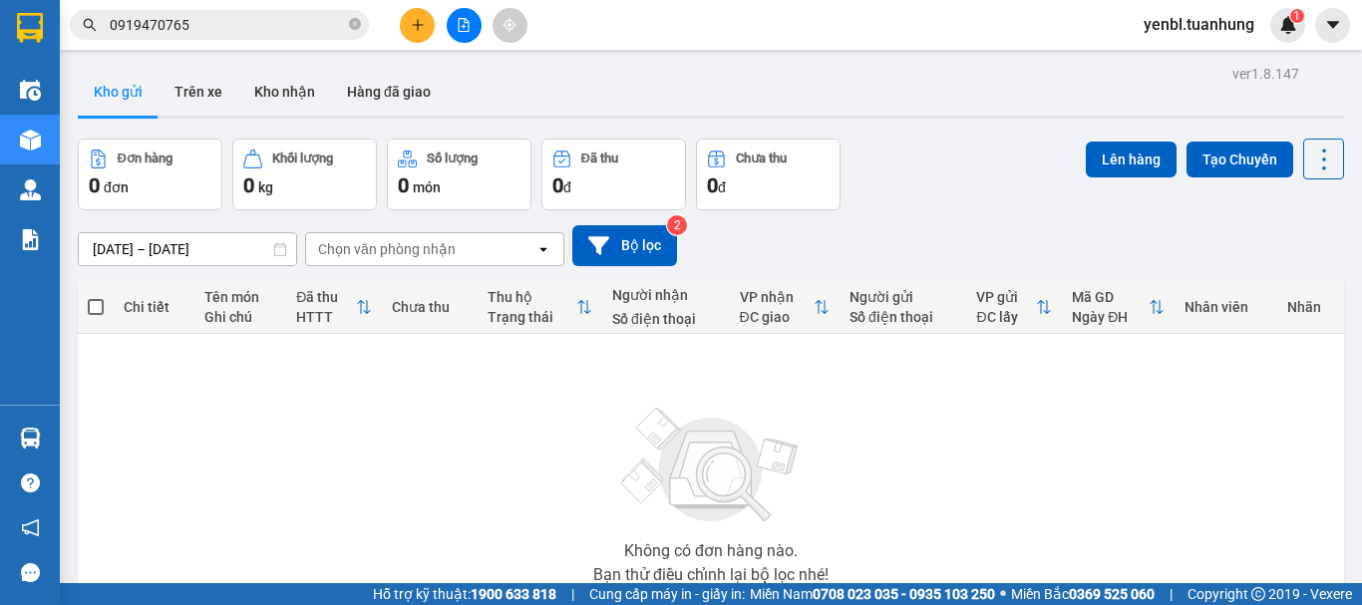
click at [253, 18] on input "0919470765" at bounding box center [227, 25] width 235 height 22
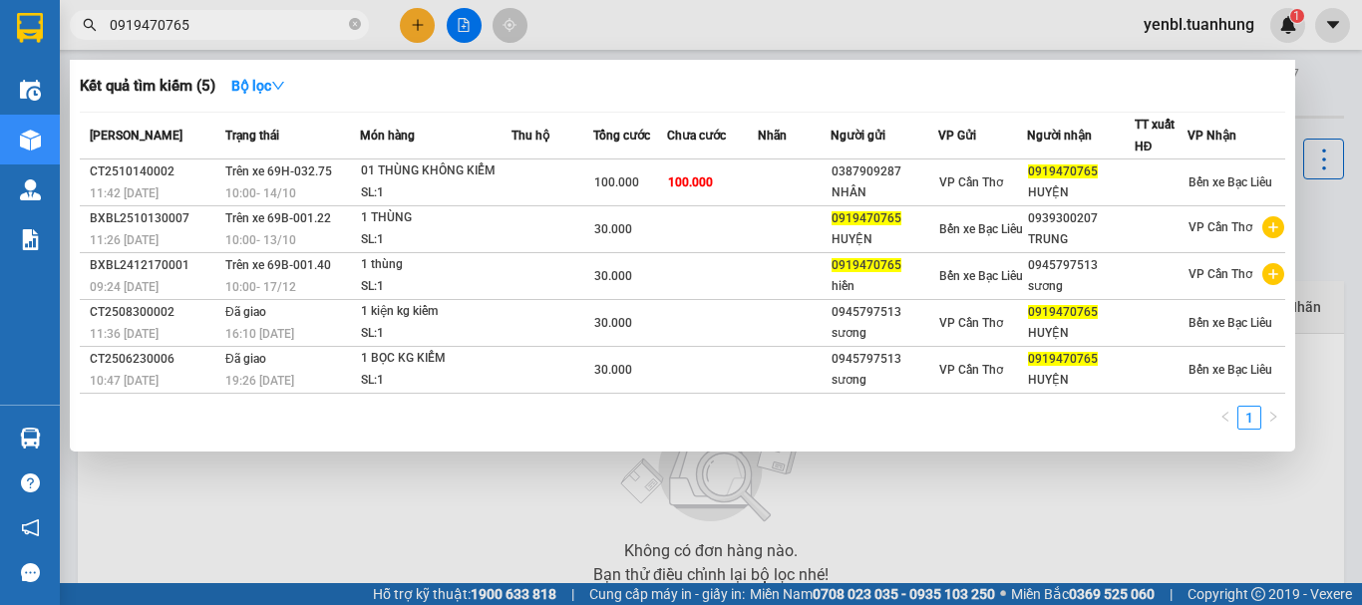
click at [983, 37] on div at bounding box center [681, 302] width 1362 height 605
click at [227, 29] on input "0919470765" at bounding box center [227, 25] width 235 height 22
click at [1345, 77] on div at bounding box center [681, 302] width 1362 height 605
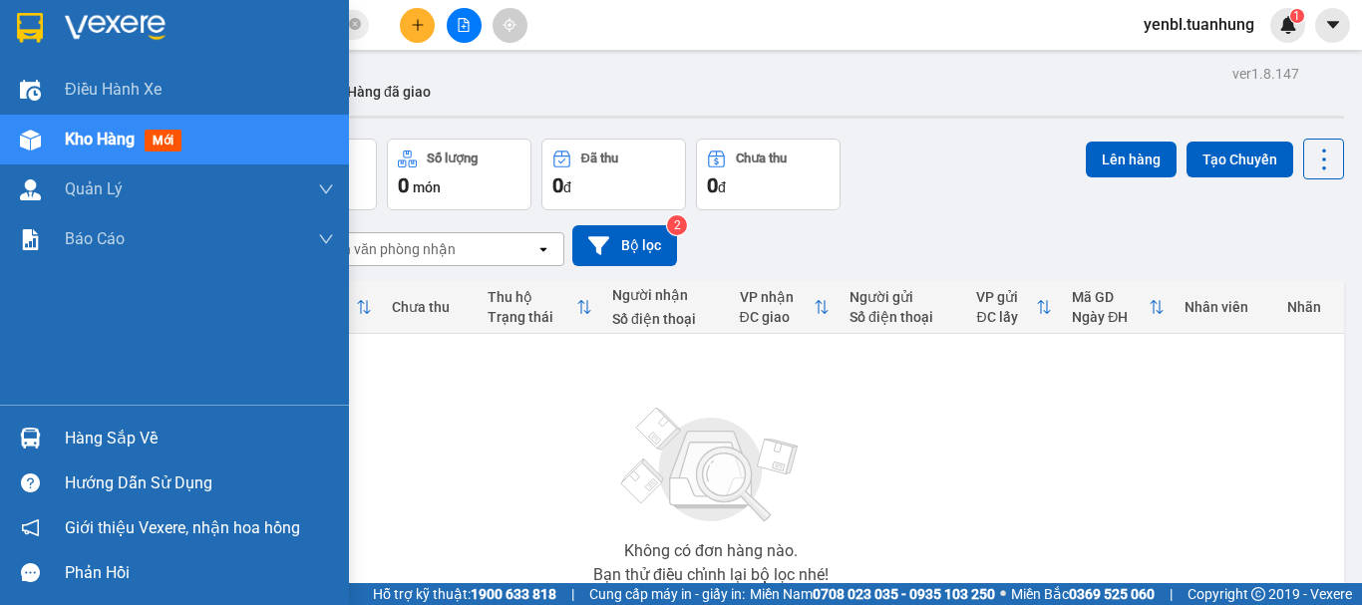
click at [159, 441] on div "Hàng sắp về" at bounding box center [199, 439] width 269 height 30
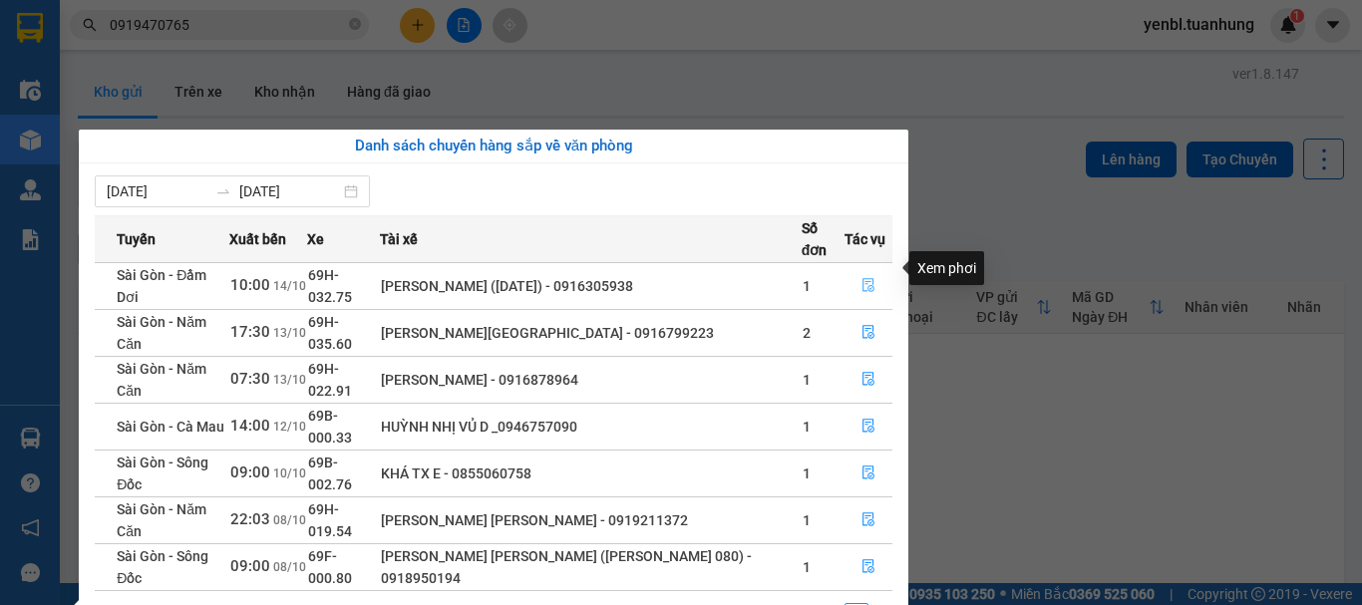
click at [867, 278] on icon "file-done" at bounding box center [869, 285] width 14 height 14
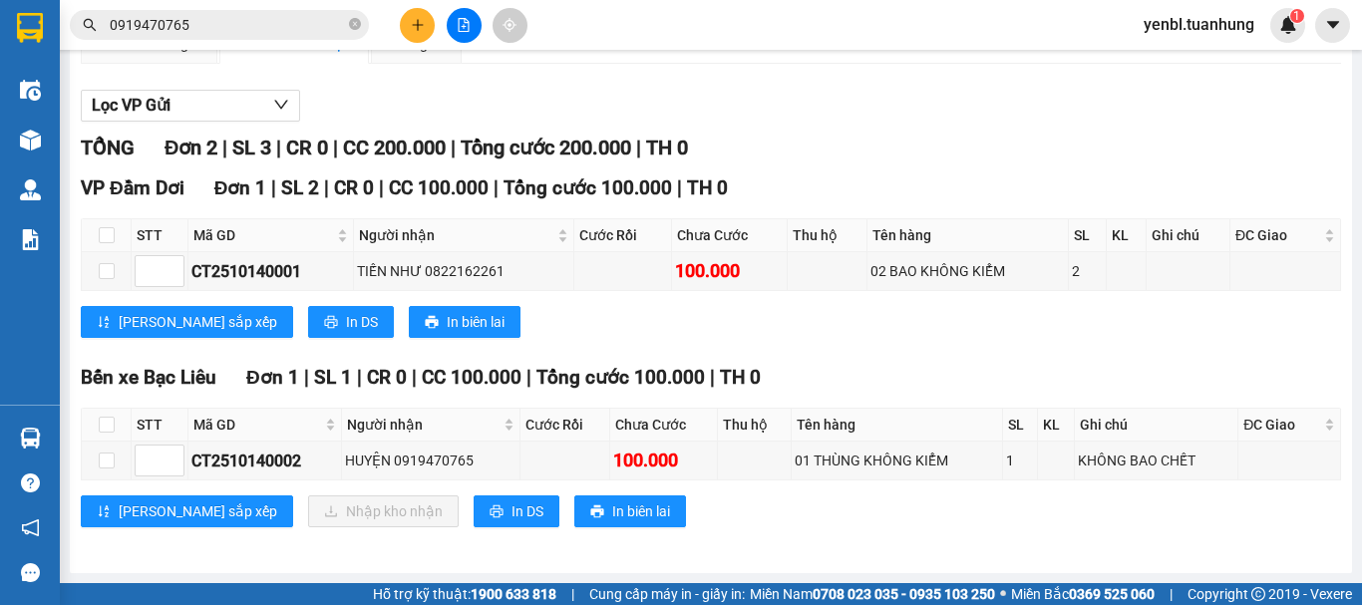
scroll to position [220, 0]
click at [104, 430] on input "checkbox" at bounding box center [107, 425] width 16 height 16
checkbox input "true"
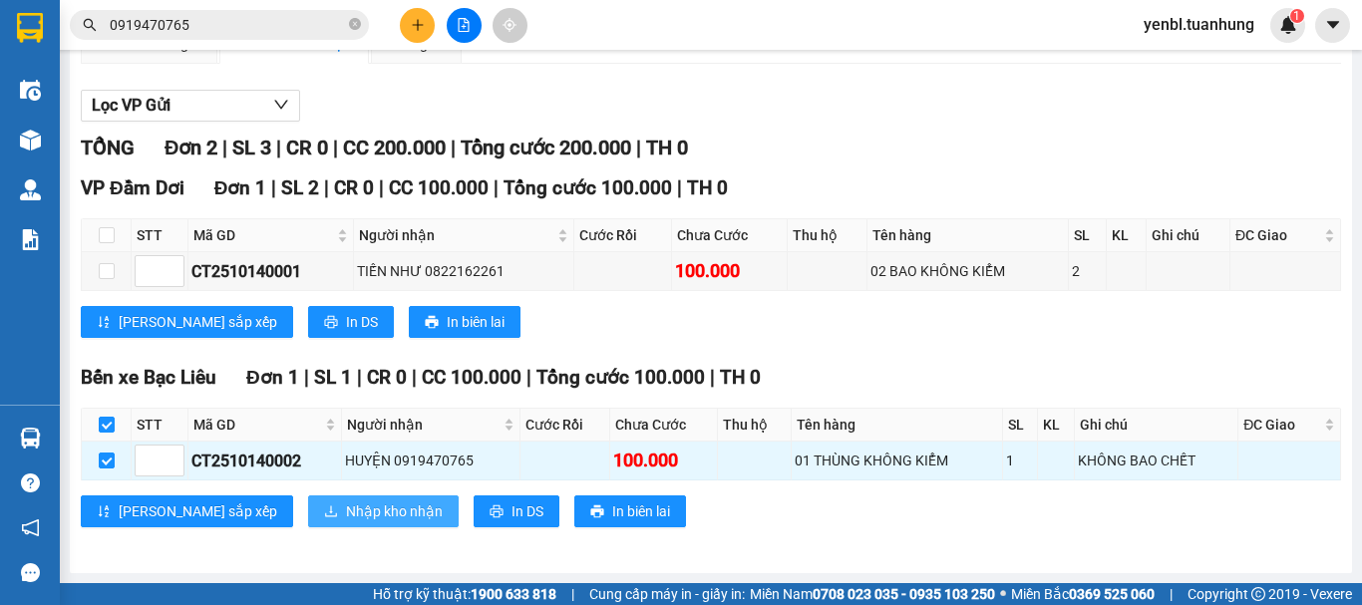
click at [346, 516] on span "Nhập kho nhận" at bounding box center [394, 512] width 97 height 22
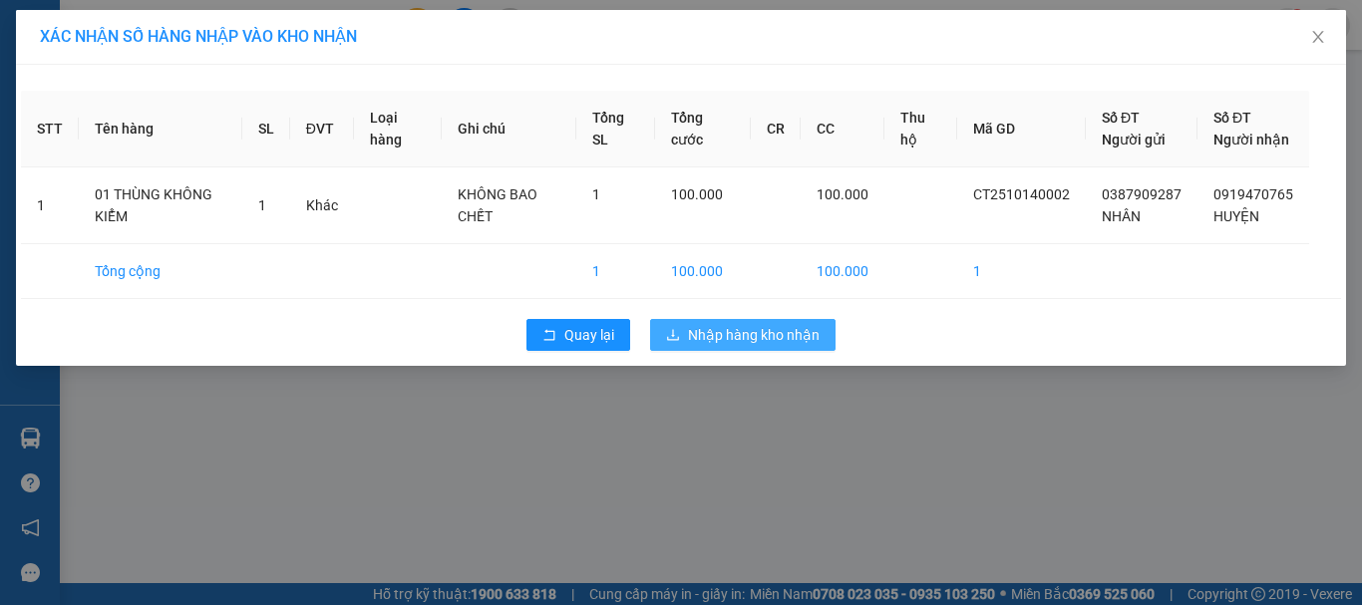
click at [772, 351] on button "Nhập hàng kho nhận" at bounding box center [743, 335] width 186 height 32
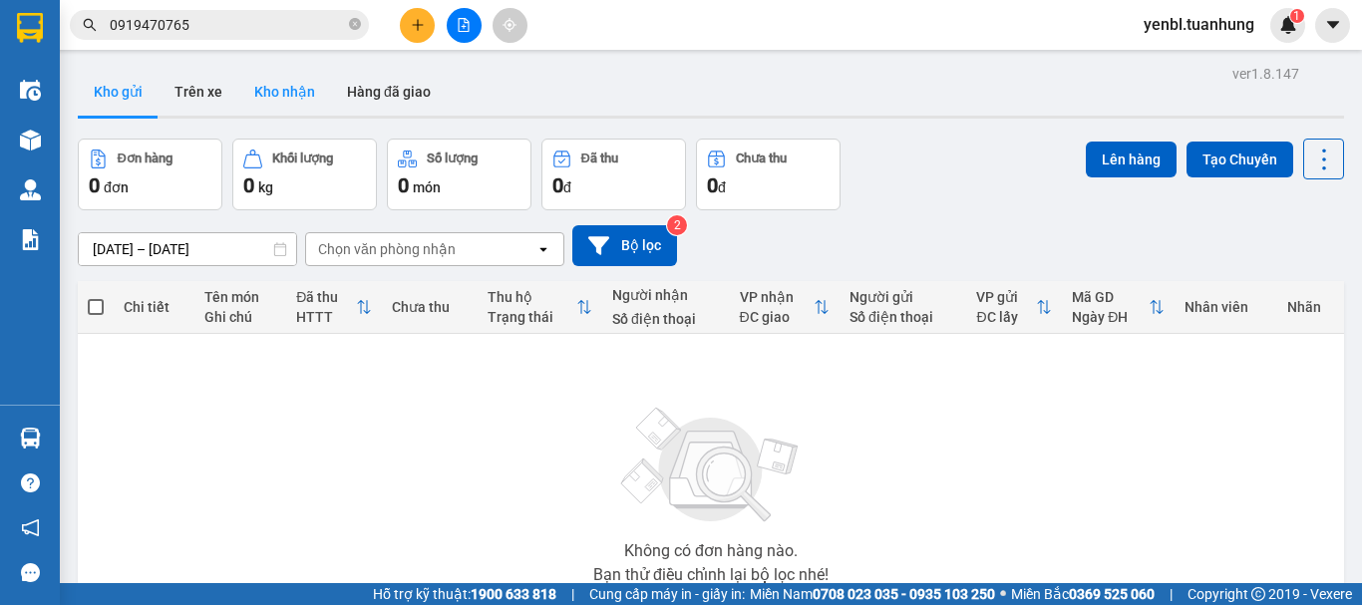
click at [296, 94] on button "Kho nhận" at bounding box center [284, 92] width 93 height 48
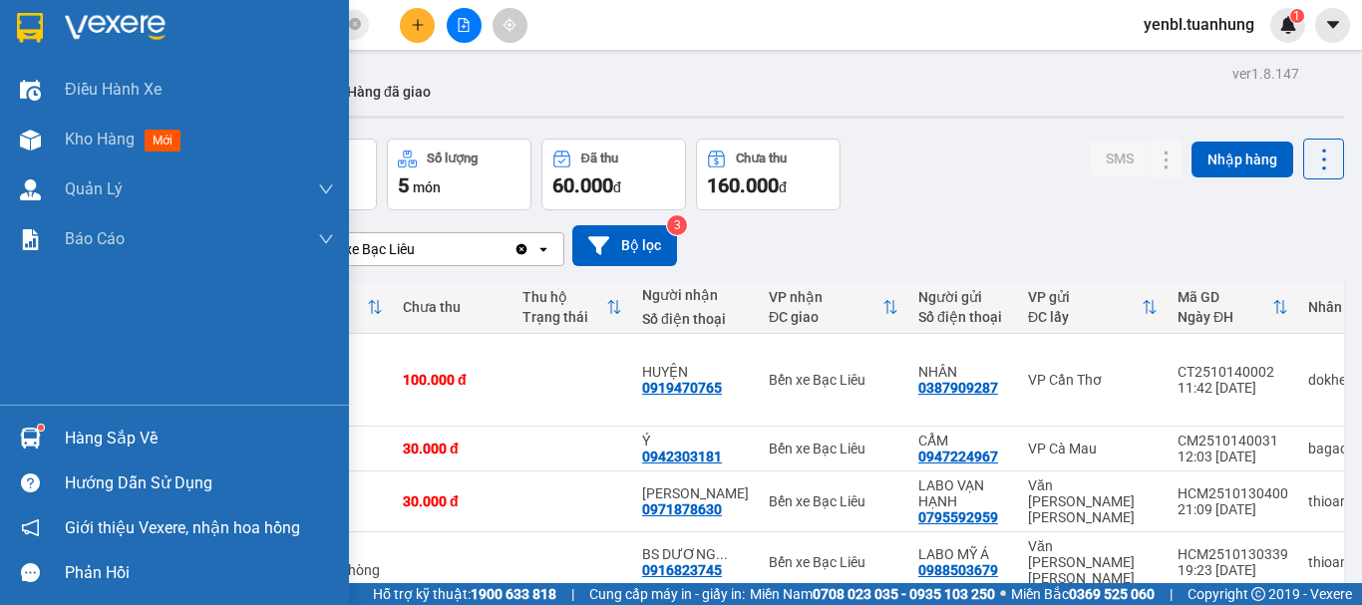
click at [89, 437] on div "Hàng sắp về" at bounding box center [199, 439] width 269 height 30
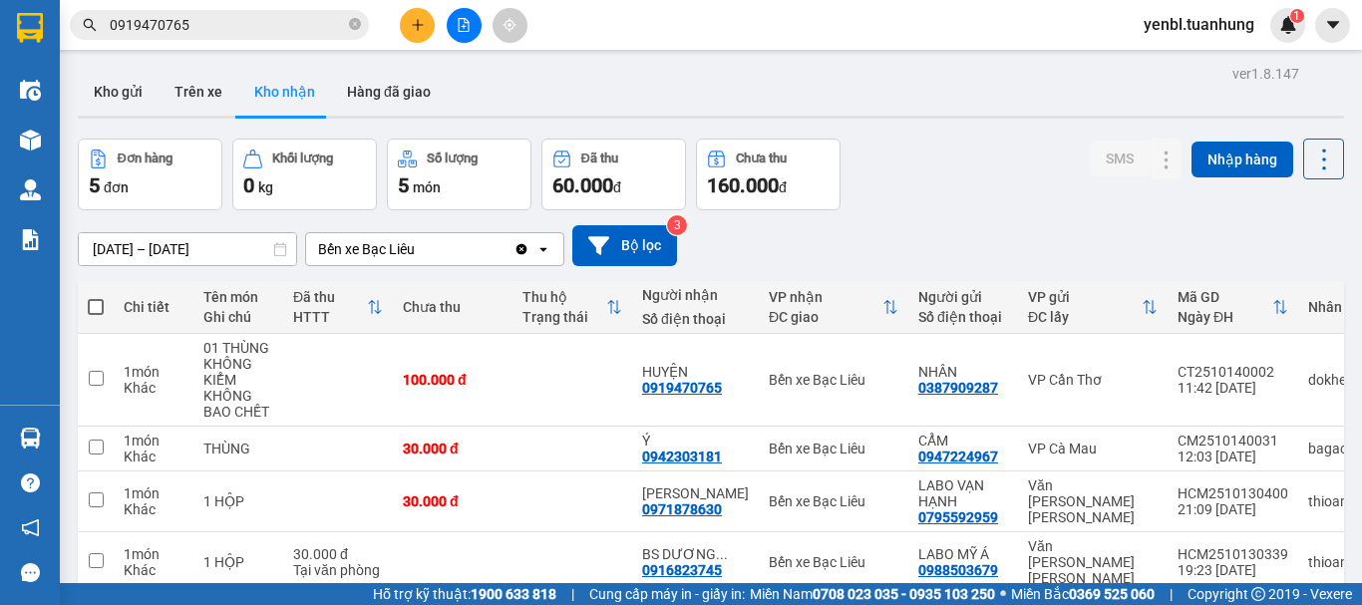
click at [1021, 185] on section "Kết quả [PERSON_NAME] ( 5 ) Bộ lọc Mã ĐH Trạng thái Món hàng Thu hộ Tổng [PERSO…" at bounding box center [681, 302] width 1362 height 605
